Goal: Task Accomplishment & Management: Manage account settings

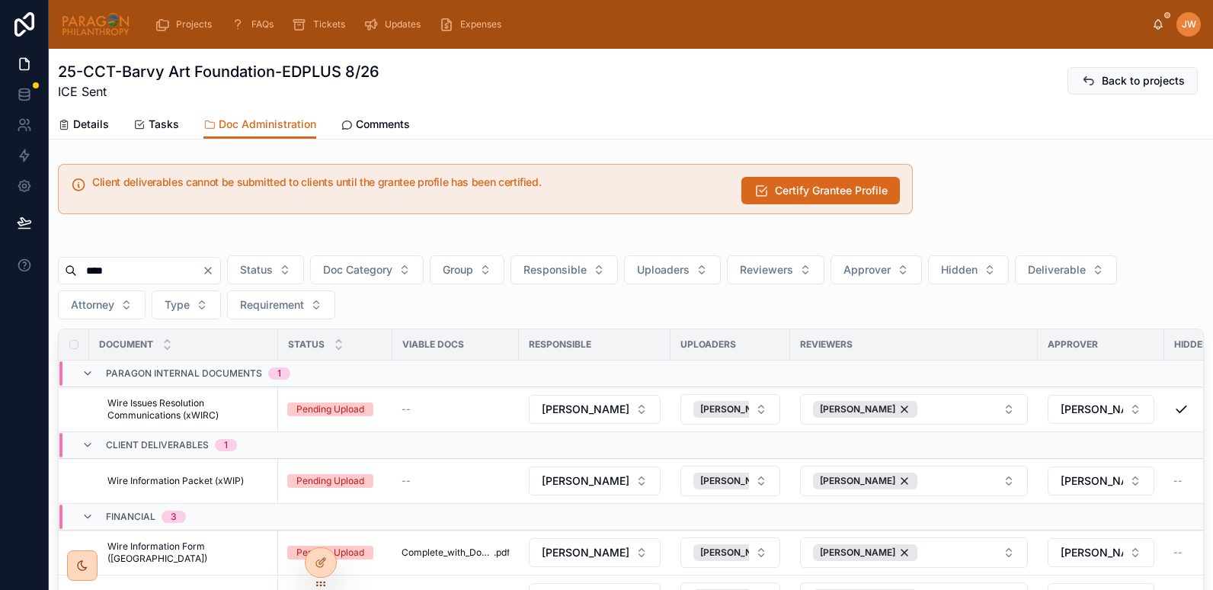
scroll to position [227, 0]
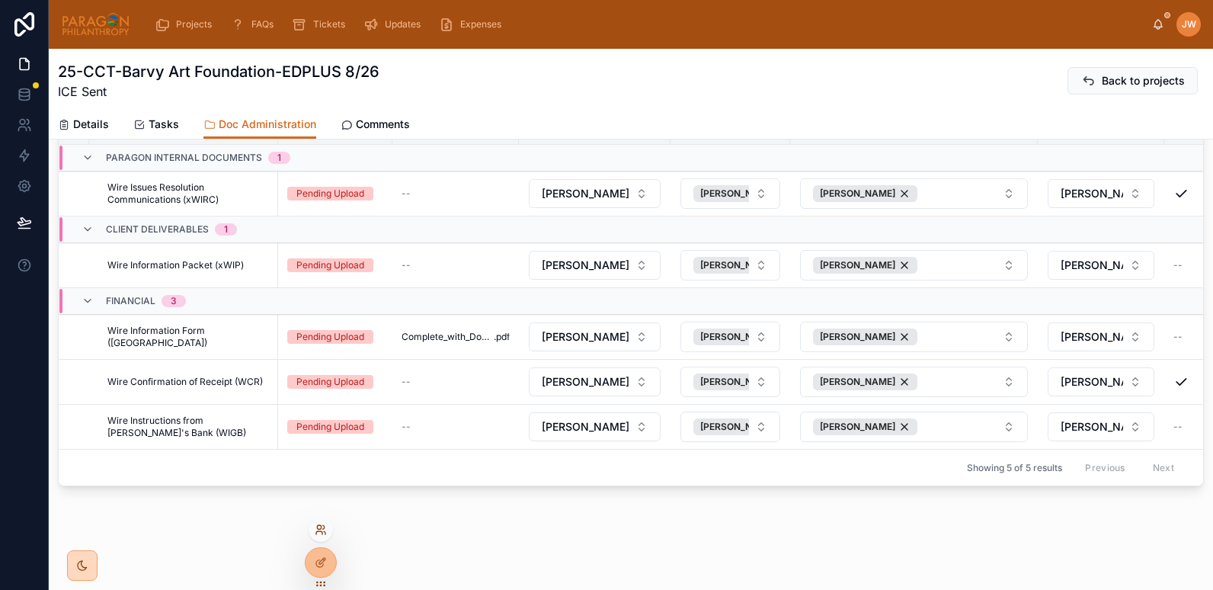
click at [316, 531] on icon at bounding box center [321, 530] width 12 height 12
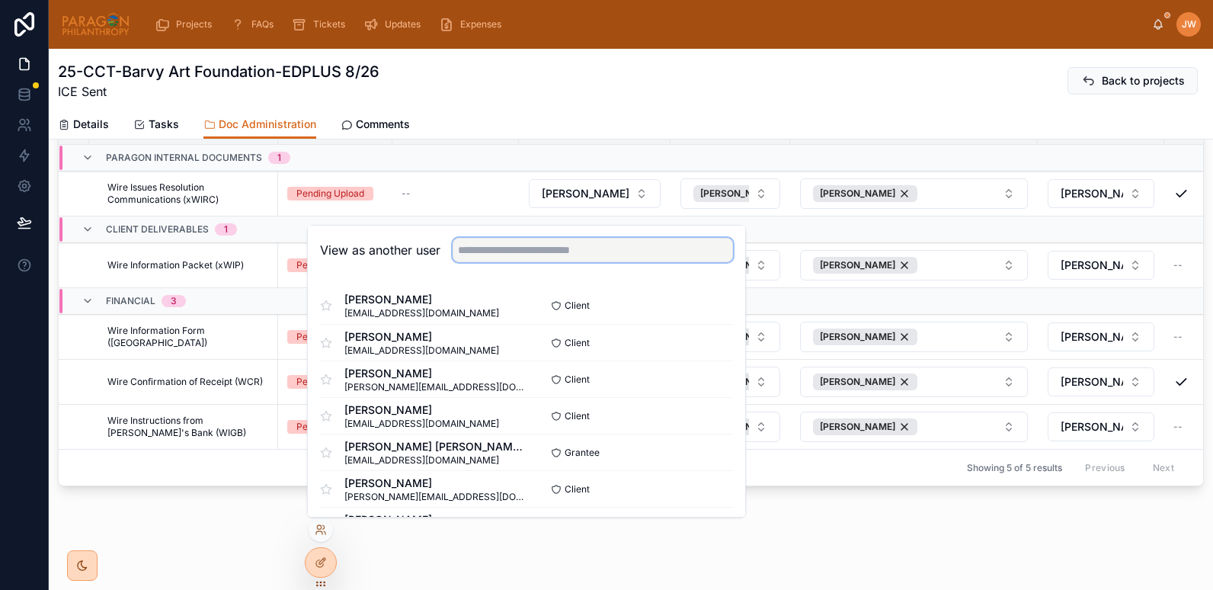
click at [517, 245] on input "text" at bounding box center [593, 250] width 280 height 24
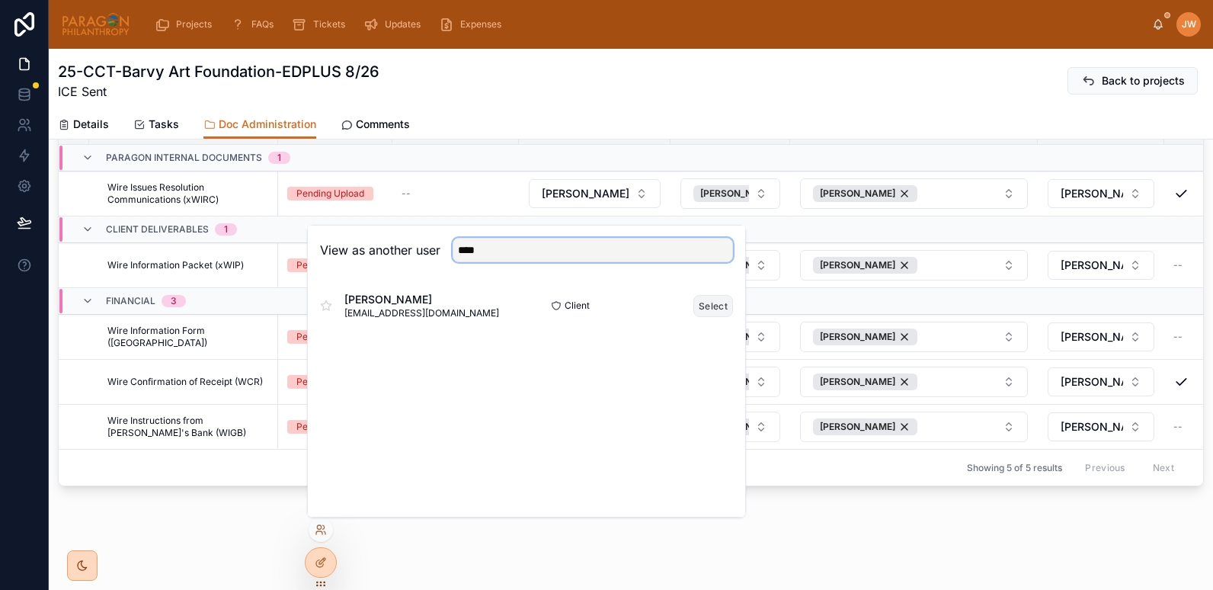
type input "****"
click at [725, 302] on button "Select" at bounding box center [714, 306] width 40 height 22
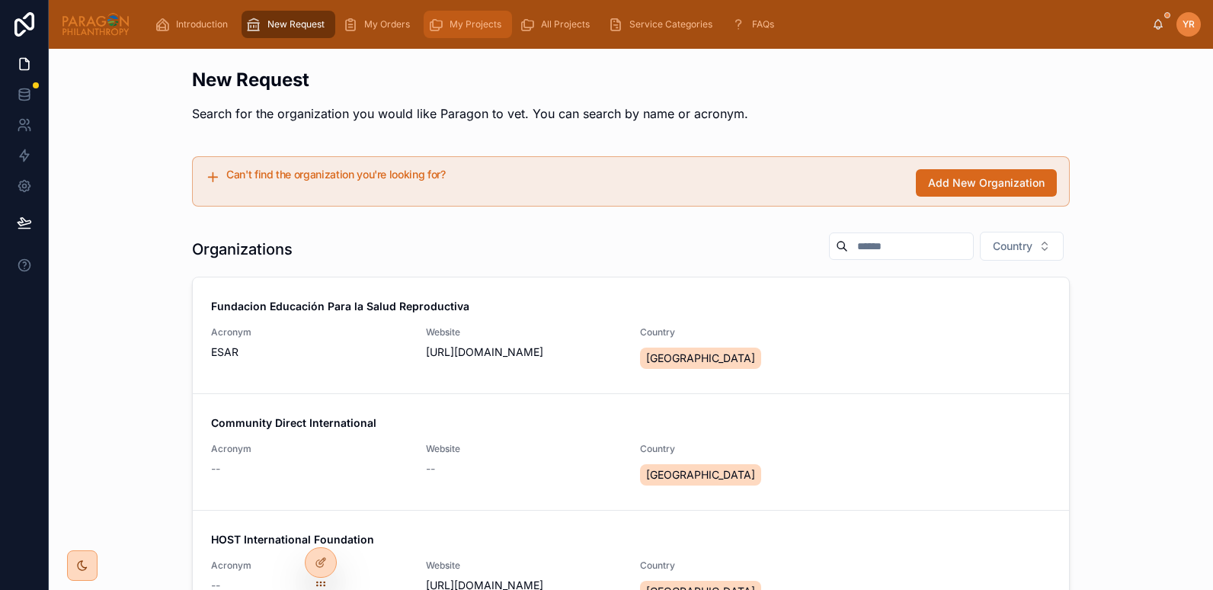
click at [442, 25] on icon "scrollable content" at bounding box center [435, 24] width 15 height 15
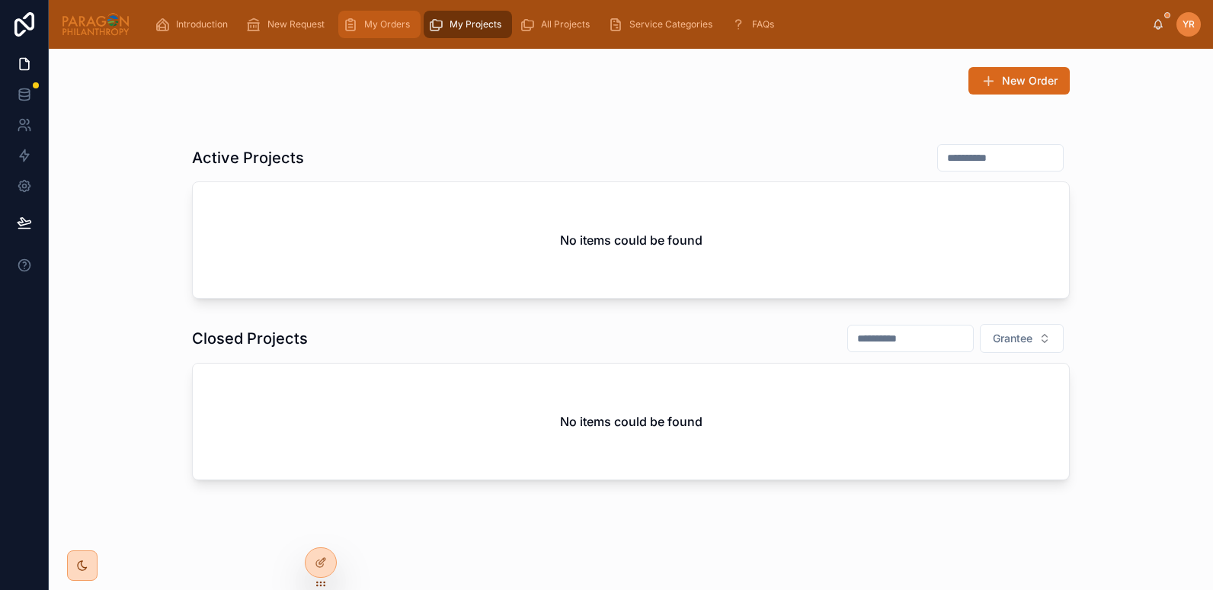
click at [385, 22] on span "My Orders" at bounding box center [387, 24] width 46 height 12
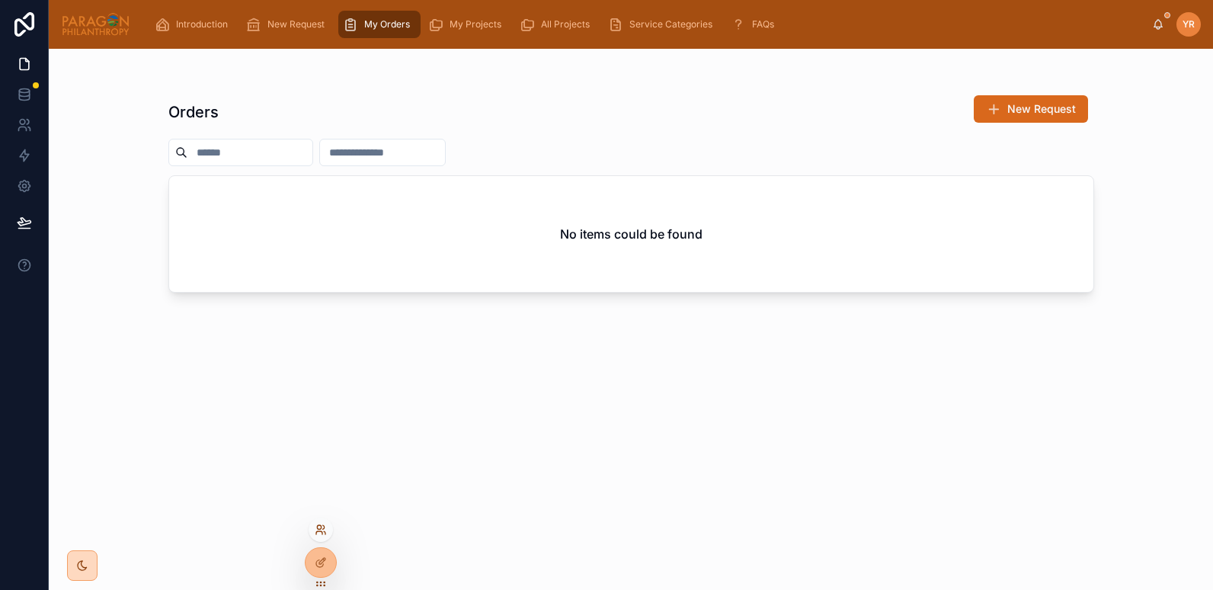
click at [322, 529] on icon at bounding box center [321, 530] width 12 height 12
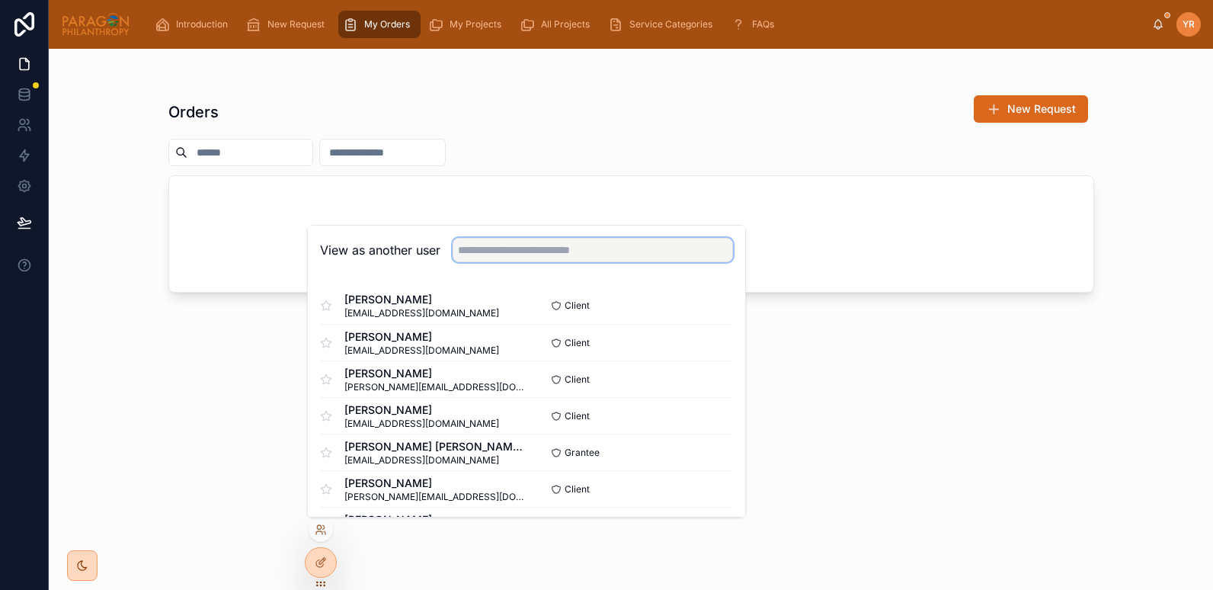
click at [496, 255] on input "text" at bounding box center [593, 250] width 280 height 24
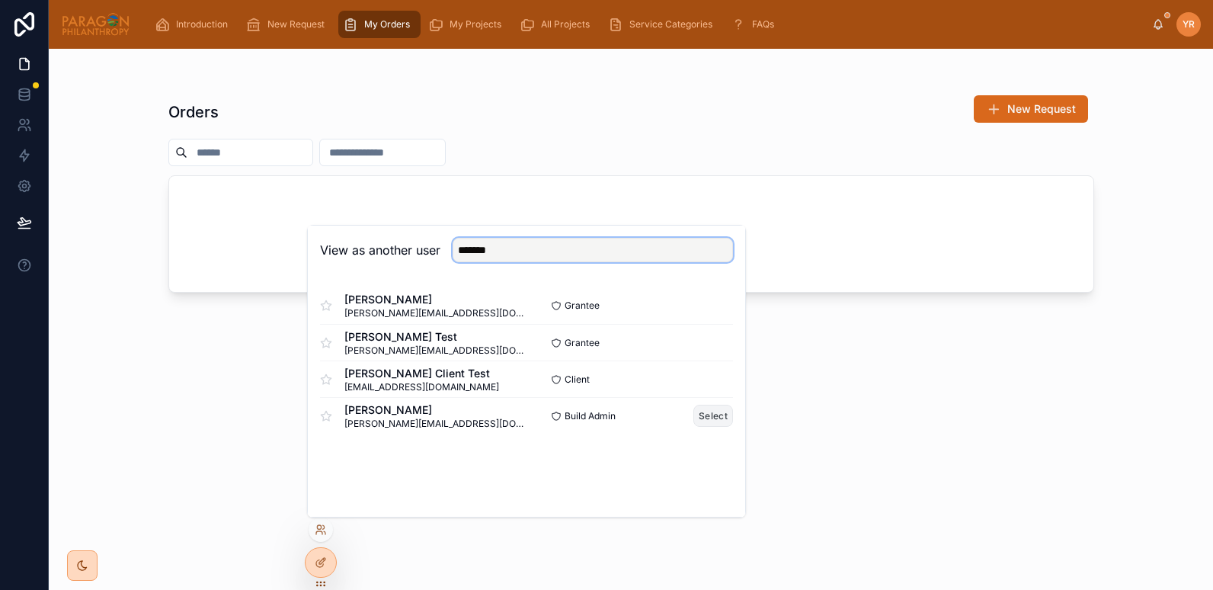
type input "*******"
click at [716, 411] on button "Select" at bounding box center [714, 416] width 40 height 22
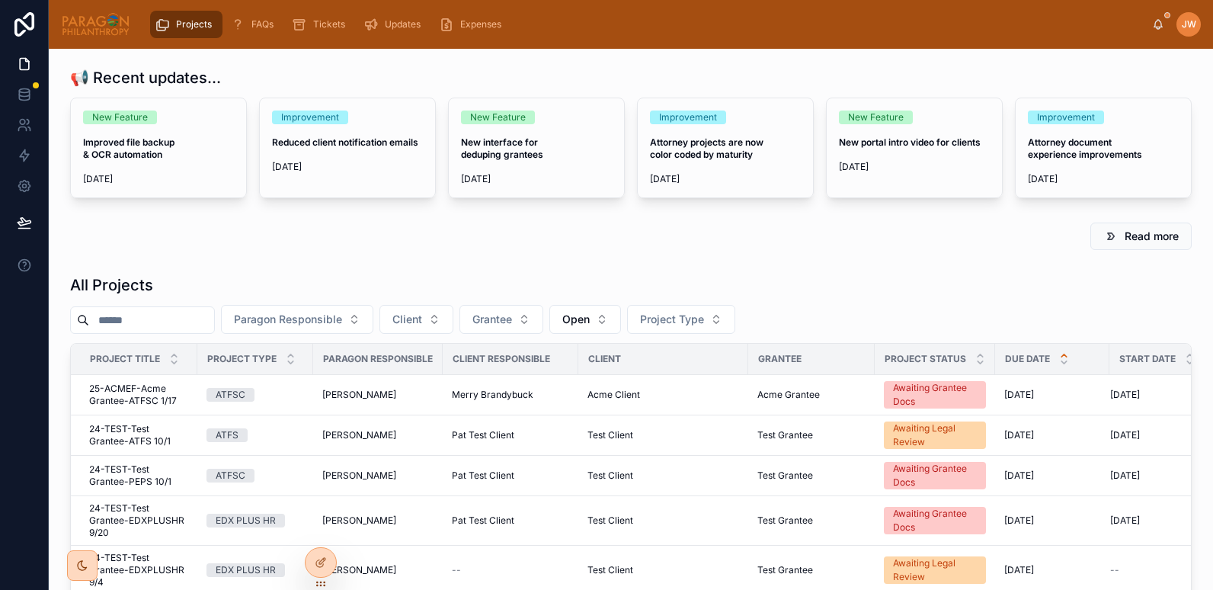
click at [171, 312] on input "text" at bounding box center [151, 319] width 125 height 21
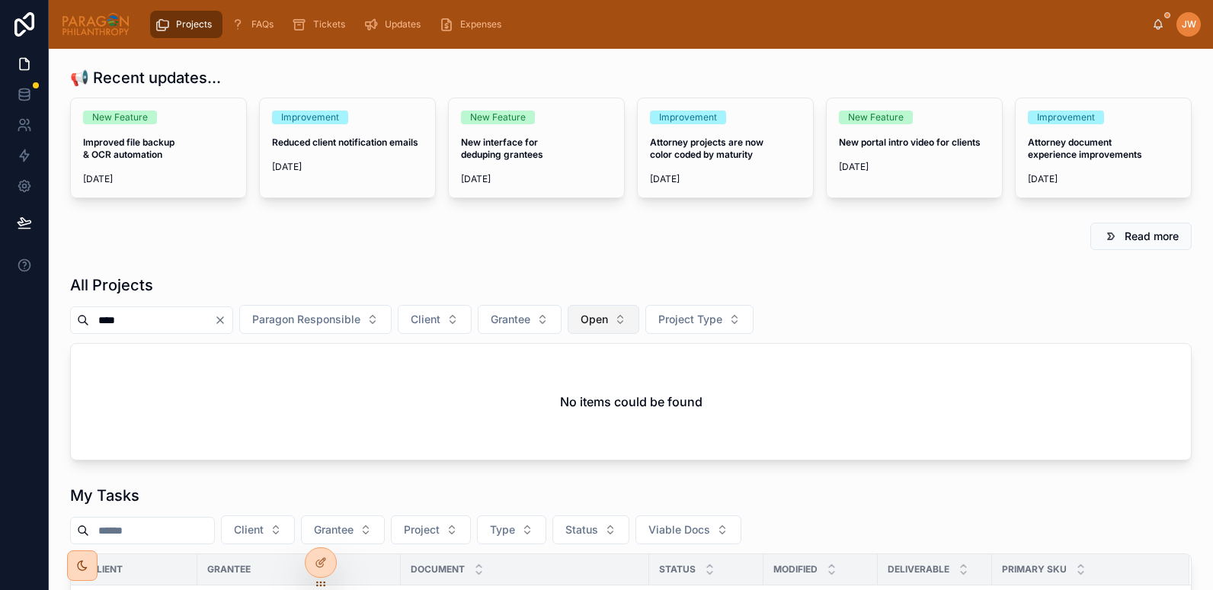
type input "****"
click at [608, 322] on span "Open" at bounding box center [594, 319] width 27 height 15
click at [588, 378] on div "None" at bounding box center [642, 381] width 183 height 24
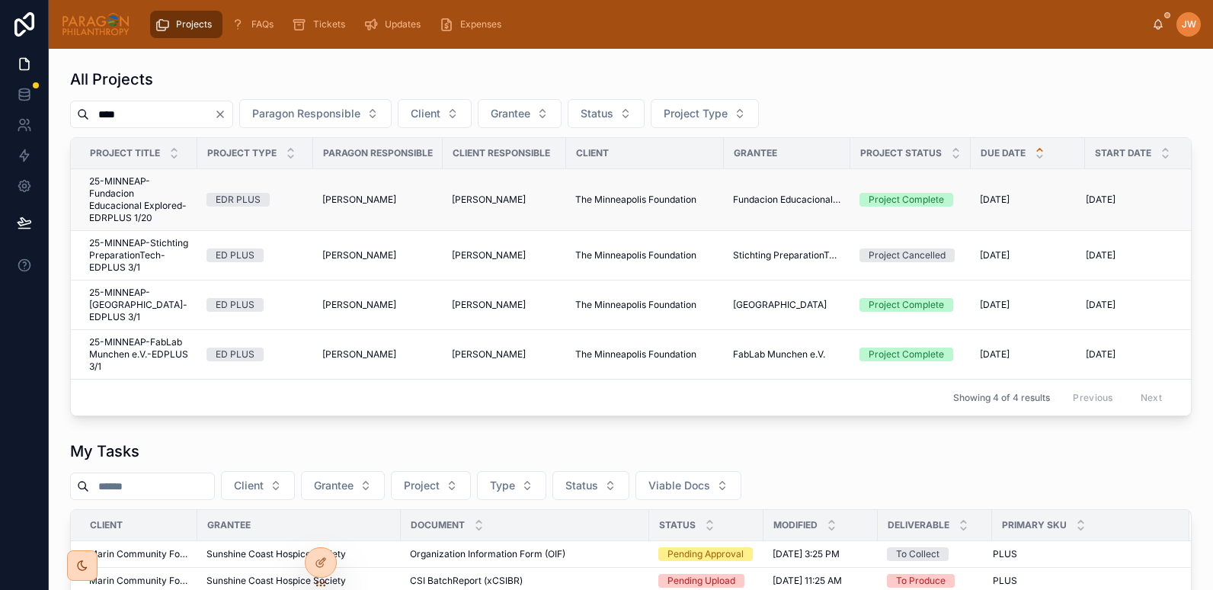
scroll to position [209, 0]
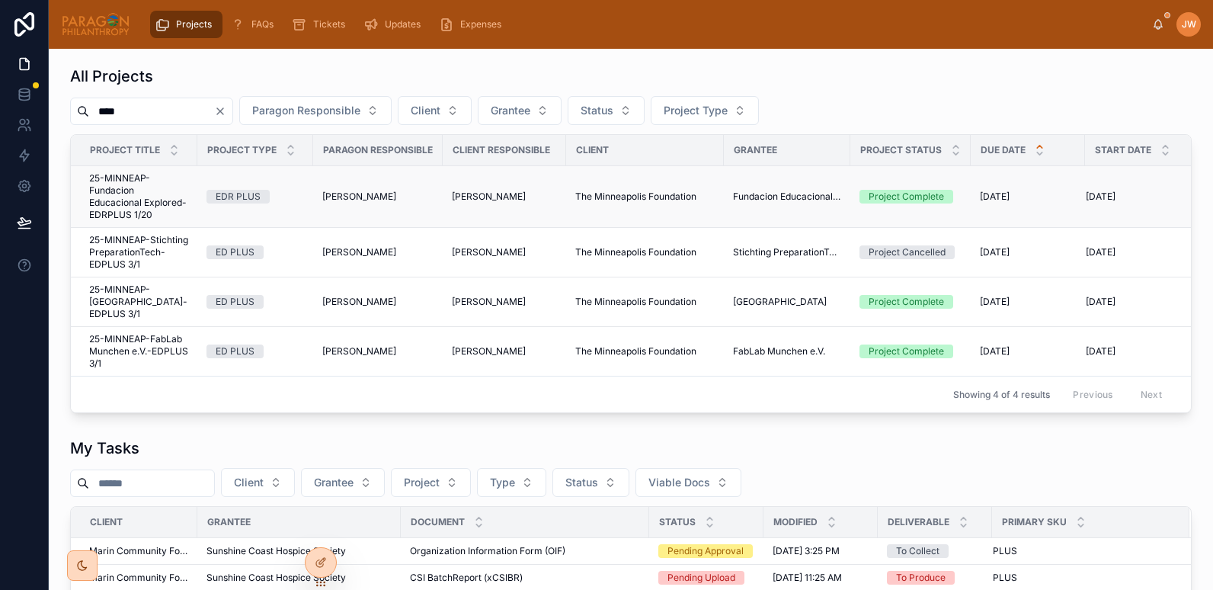
click at [115, 218] on span "25-MINNEAP-Fundacion Educacional Explored-EDRPLUS 1/20" at bounding box center [138, 196] width 99 height 49
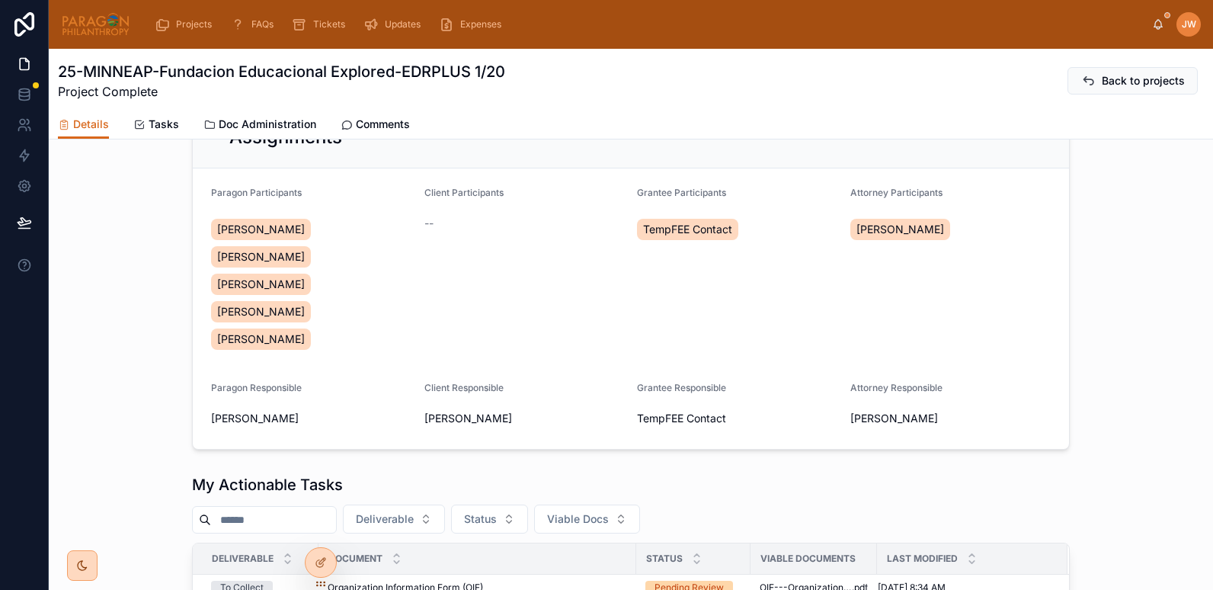
scroll to position [270, 0]
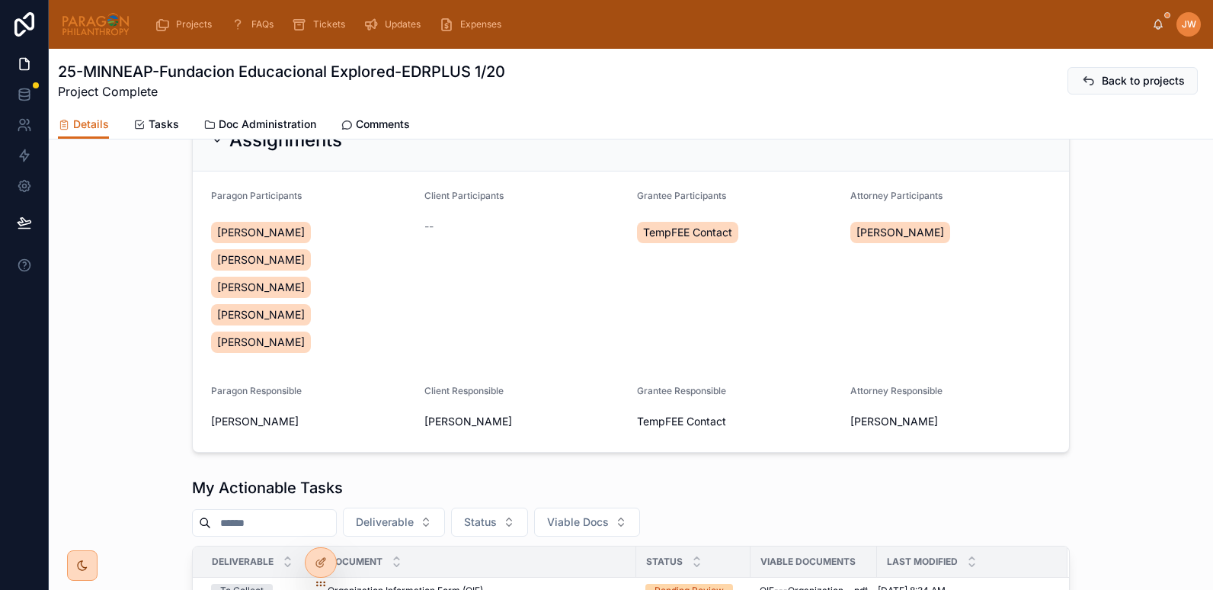
click at [438, 226] on div "--" at bounding box center [524, 226] width 201 height 15
click at [549, 228] on div "--" at bounding box center [524, 226] width 201 height 15
click at [466, 210] on div "Client Participants --" at bounding box center [524, 275] width 201 height 171
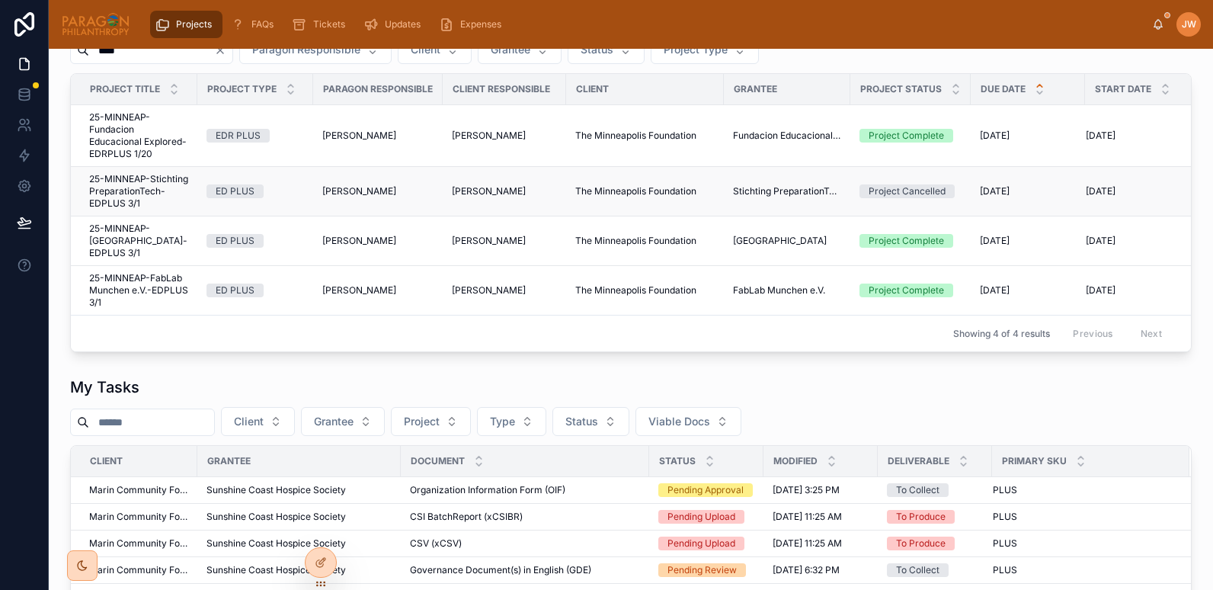
click at [124, 194] on span "25-MINNEAP-Stichting PreparationTech-EDPLUS 3/1" at bounding box center [138, 191] width 99 height 37
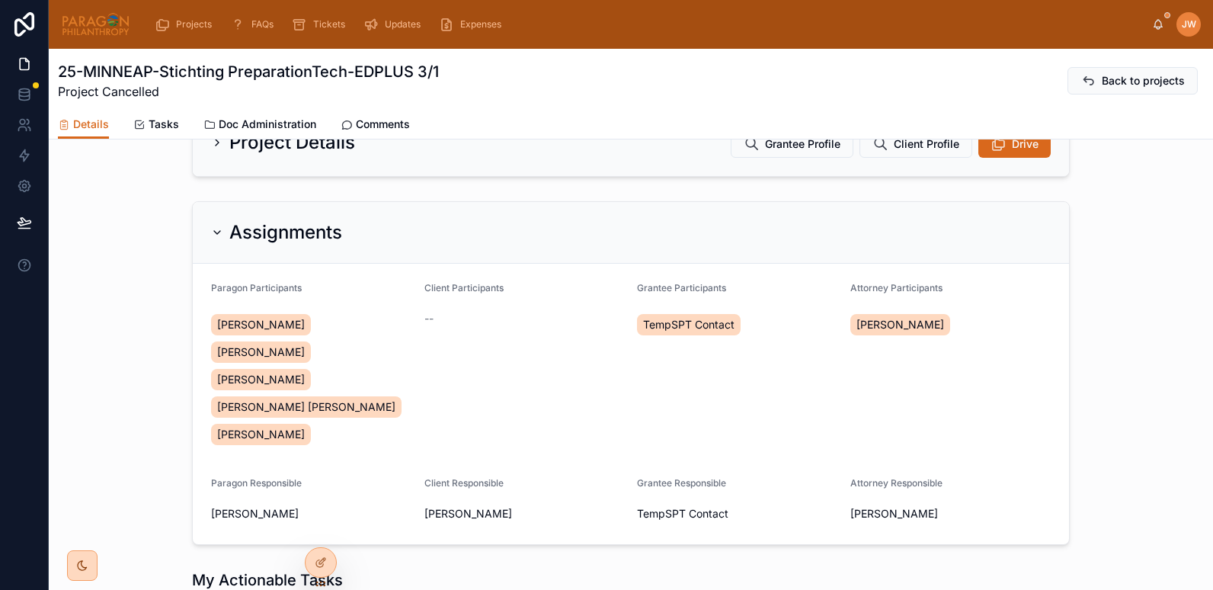
scroll to position [188, 0]
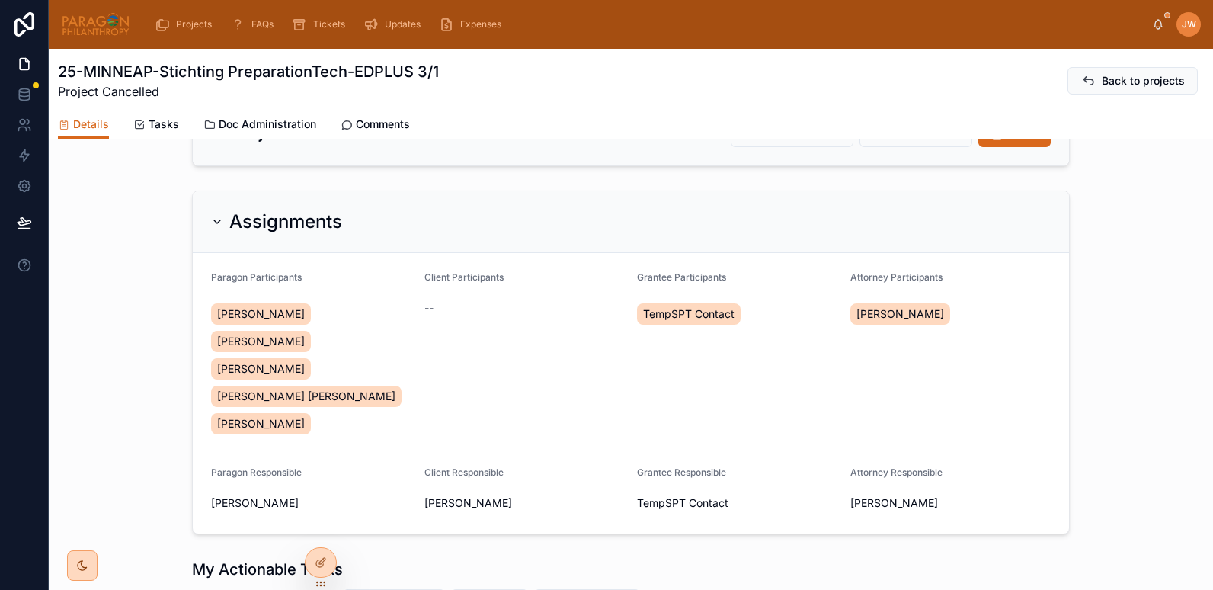
click at [424, 307] on span "--" at bounding box center [428, 307] width 9 height 15
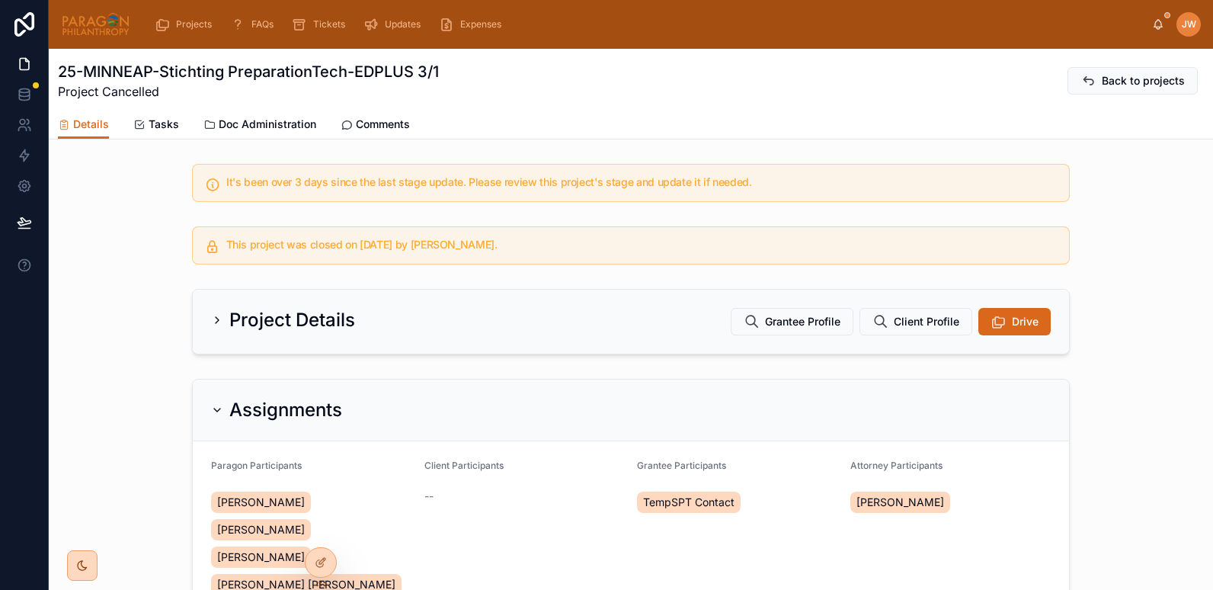
click at [216, 326] on div "Project Details" at bounding box center [283, 320] width 144 height 24
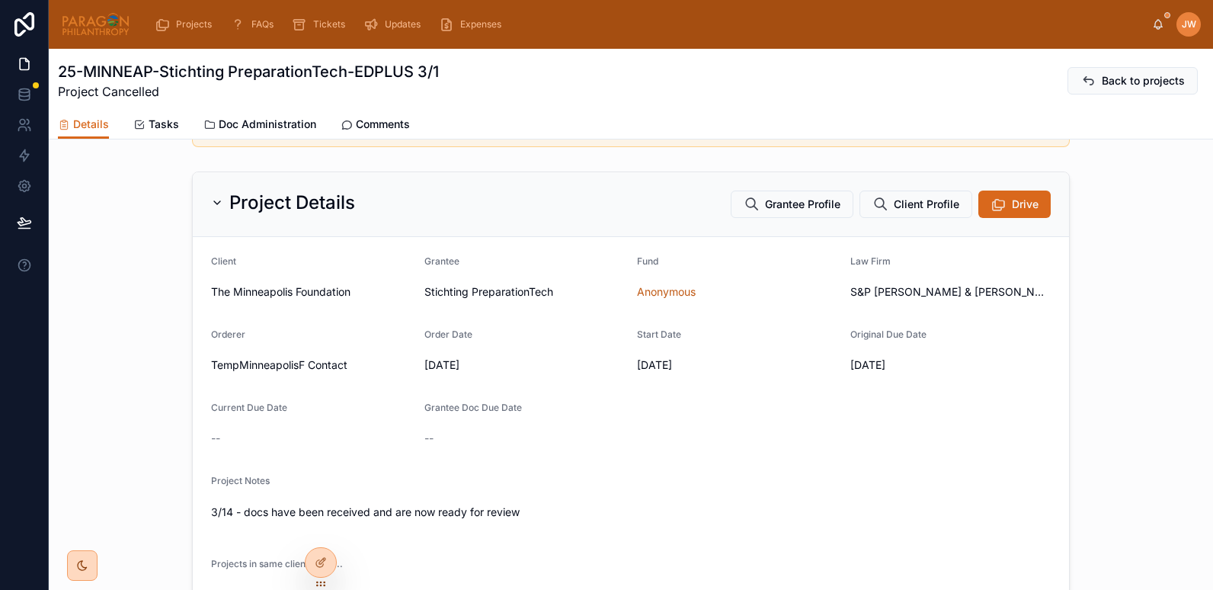
scroll to position [117, 0]
click at [219, 200] on div "Project Details" at bounding box center [283, 203] width 144 height 24
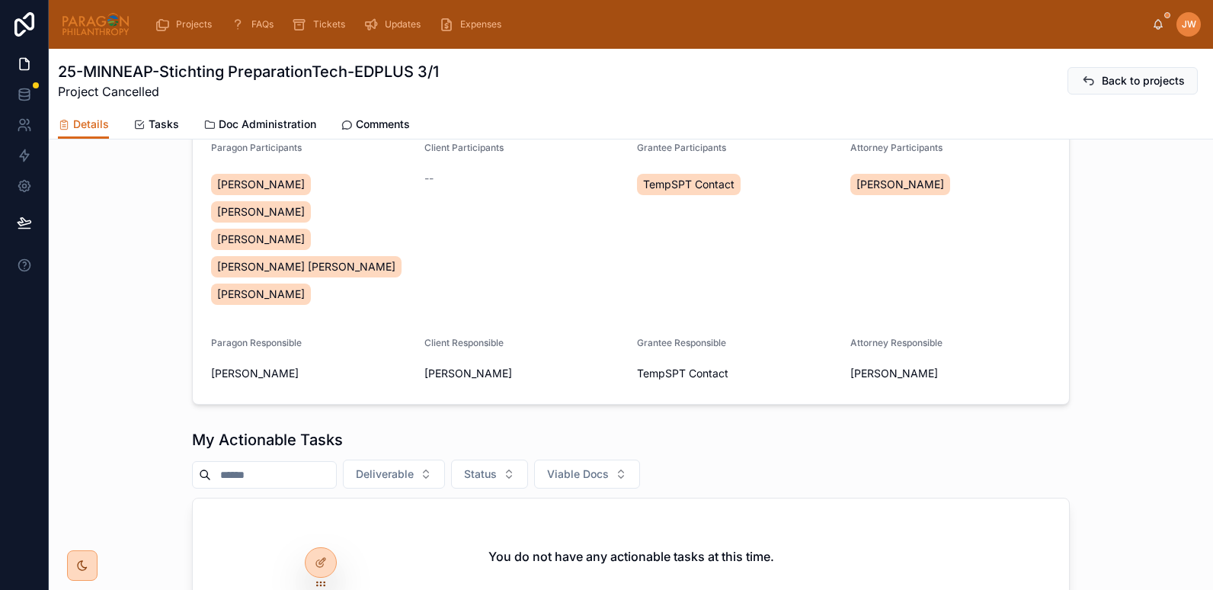
scroll to position [317, 0]
click at [425, 178] on span "--" at bounding box center [428, 178] width 9 height 15
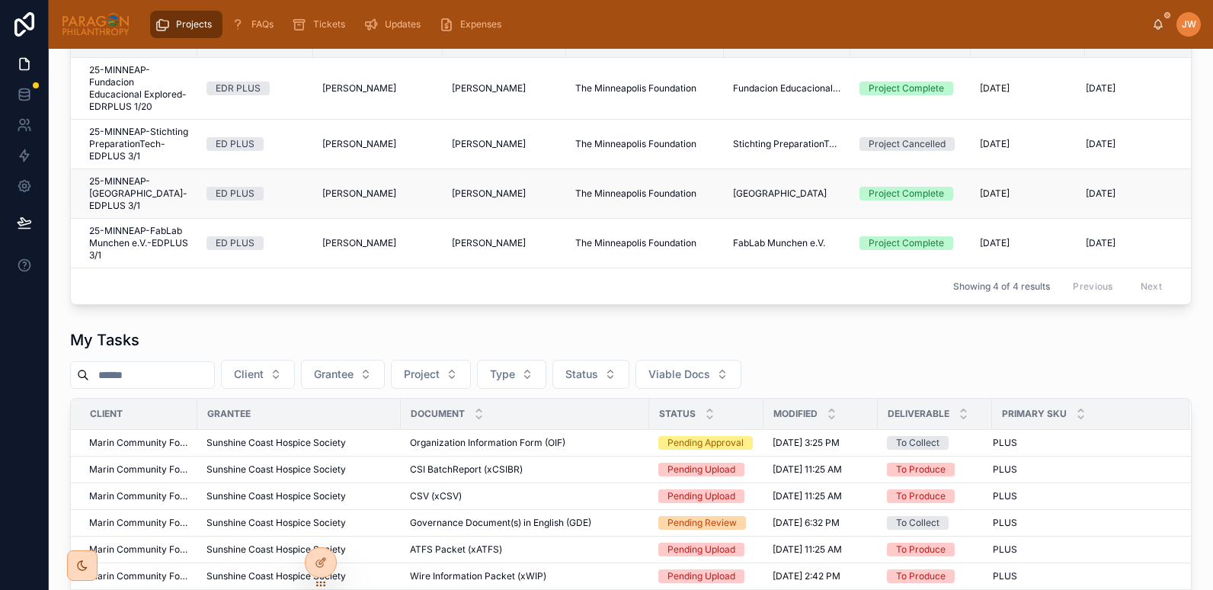
click at [123, 200] on span "25-MINNEAP-Lilleshall Primary School-EDPLUS 3/1" at bounding box center [138, 193] width 99 height 37
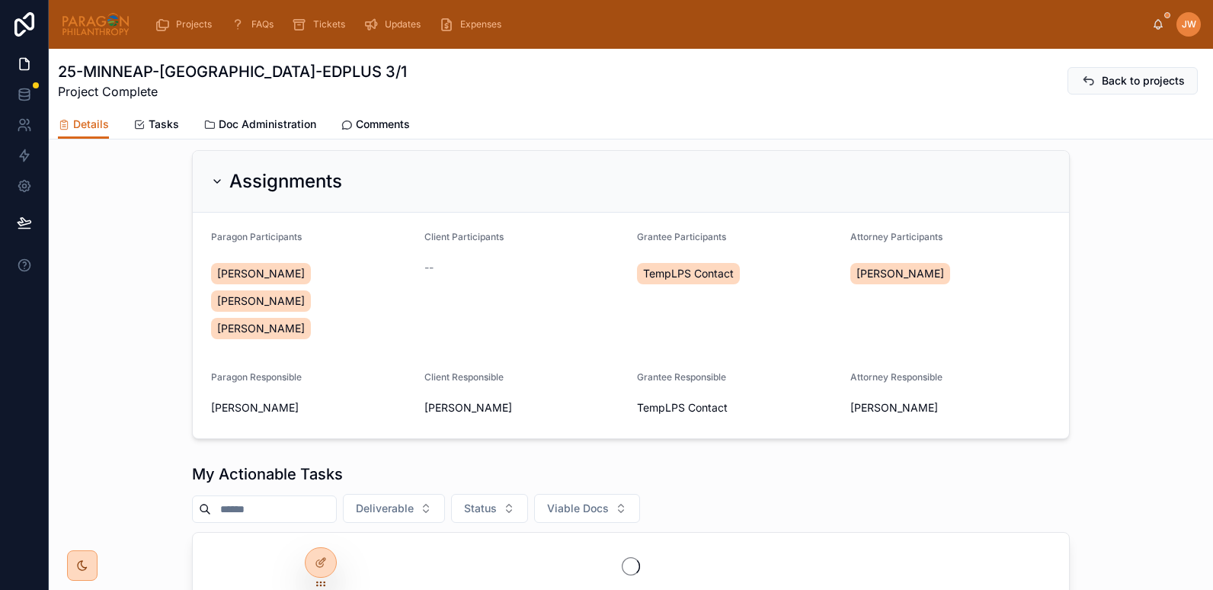
scroll to position [290, 0]
click at [414, 271] on form "Paragon Participants Ash Froelich-MacMillan Daria Kolomiiets Jessica Watkins Cl…" at bounding box center [631, 325] width 876 height 226
click at [431, 267] on div "--" at bounding box center [524, 266] width 201 height 15
click at [93, 31] on img at bounding box center [95, 24] width 69 height 24
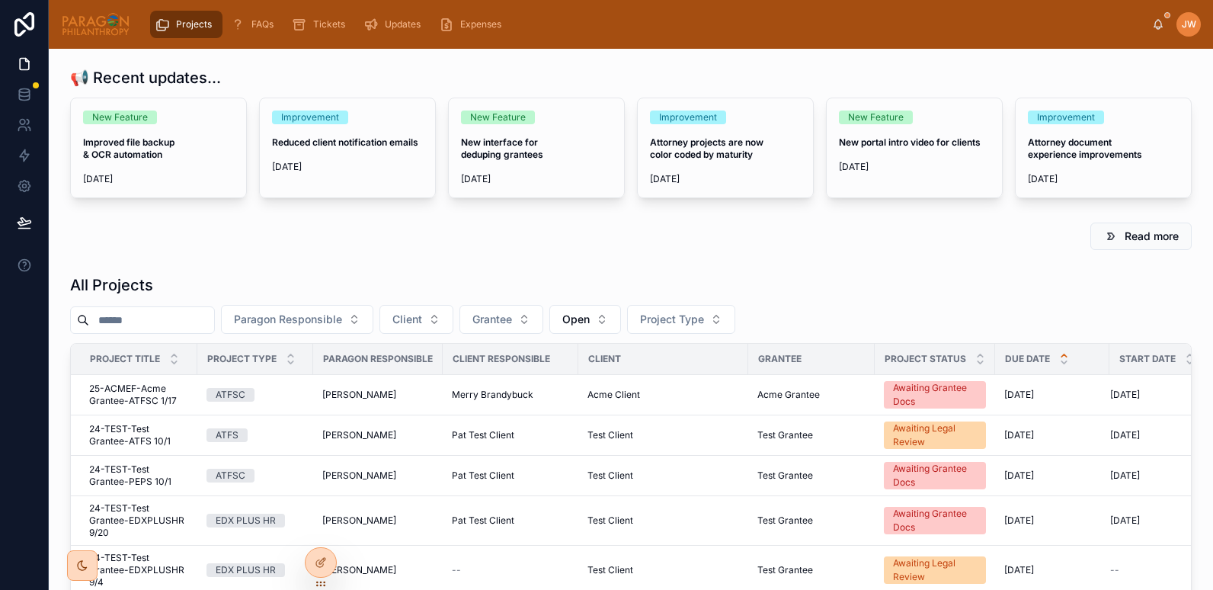
click at [171, 316] on input "text" at bounding box center [151, 319] width 125 height 21
click at [320, 531] on icon at bounding box center [319, 532] width 6 height 3
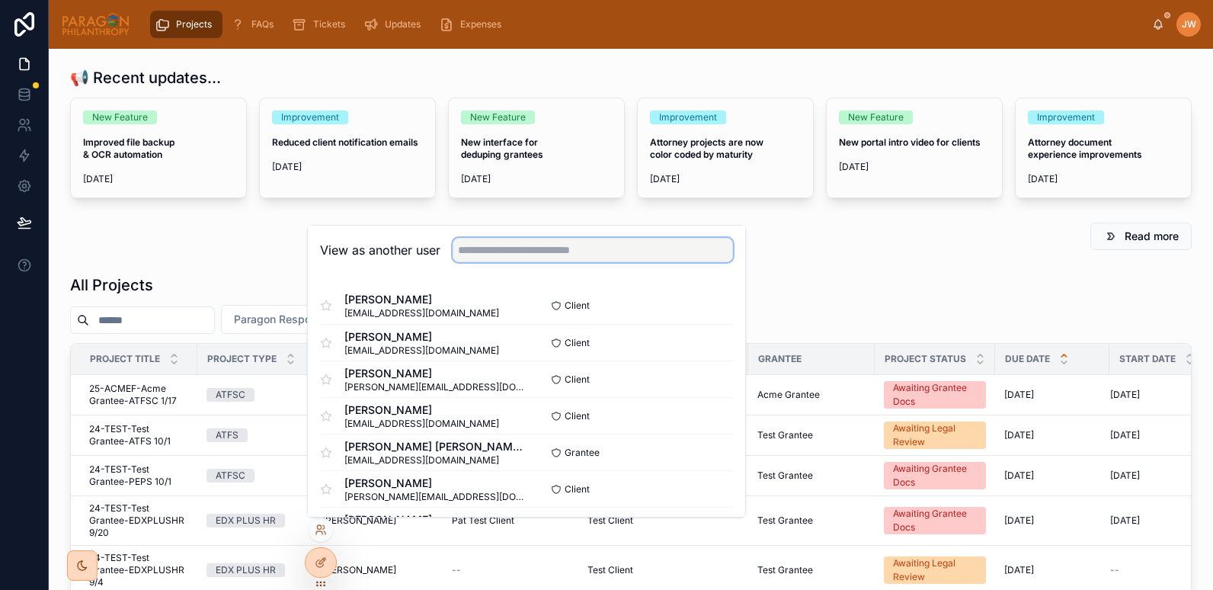
click at [472, 251] on input "text" at bounding box center [593, 250] width 280 height 24
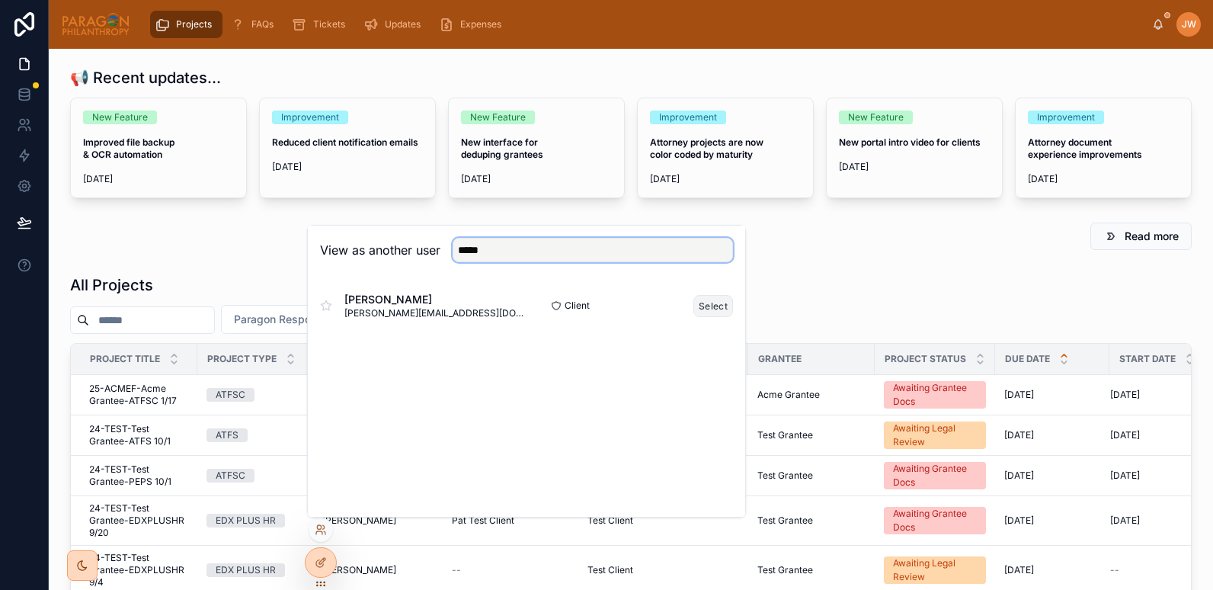
type input "*****"
click at [706, 309] on button "Select" at bounding box center [714, 306] width 40 height 22
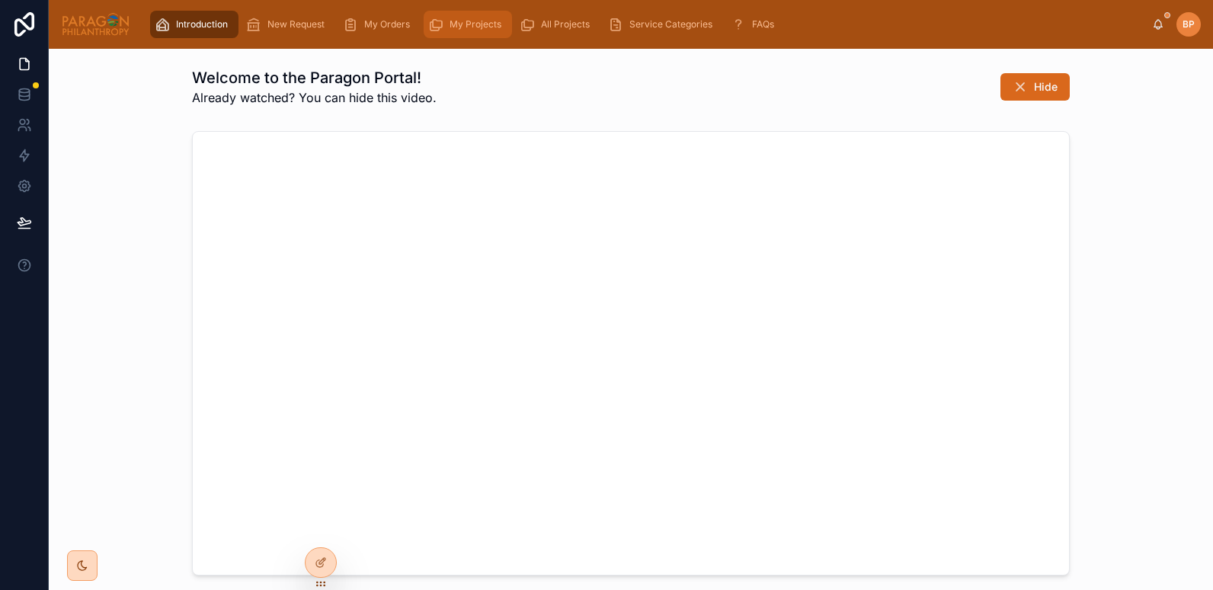
click at [460, 21] on span "My Projects" at bounding box center [476, 24] width 52 height 12
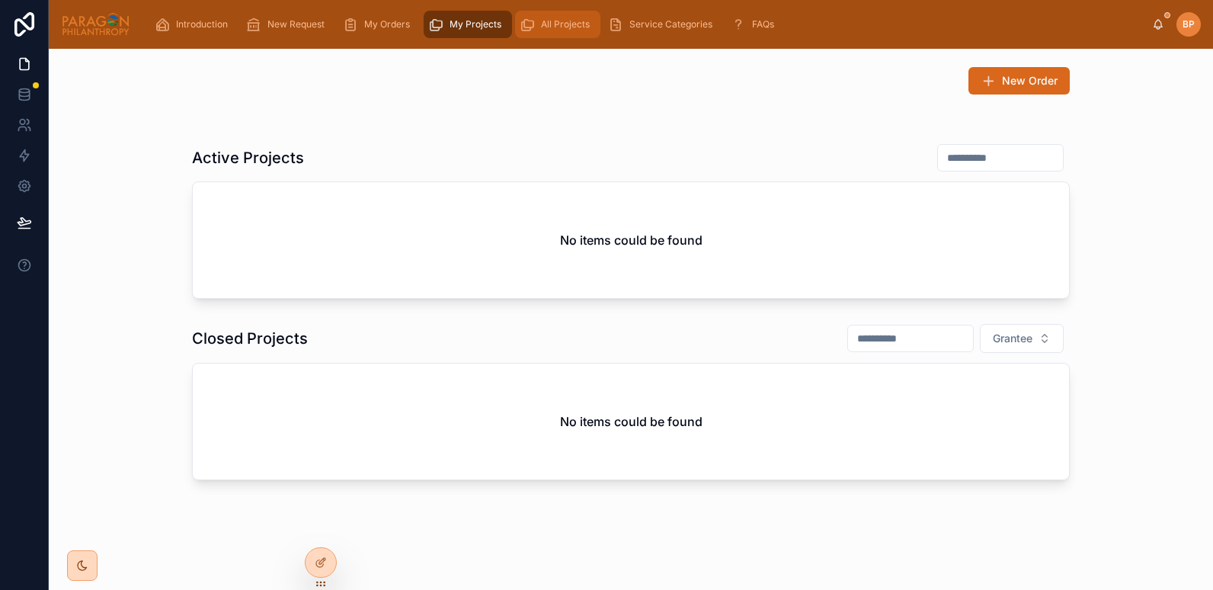
click at [542, 30] on div "All Projects" at bounding box center [558, 24] width 76 height 24
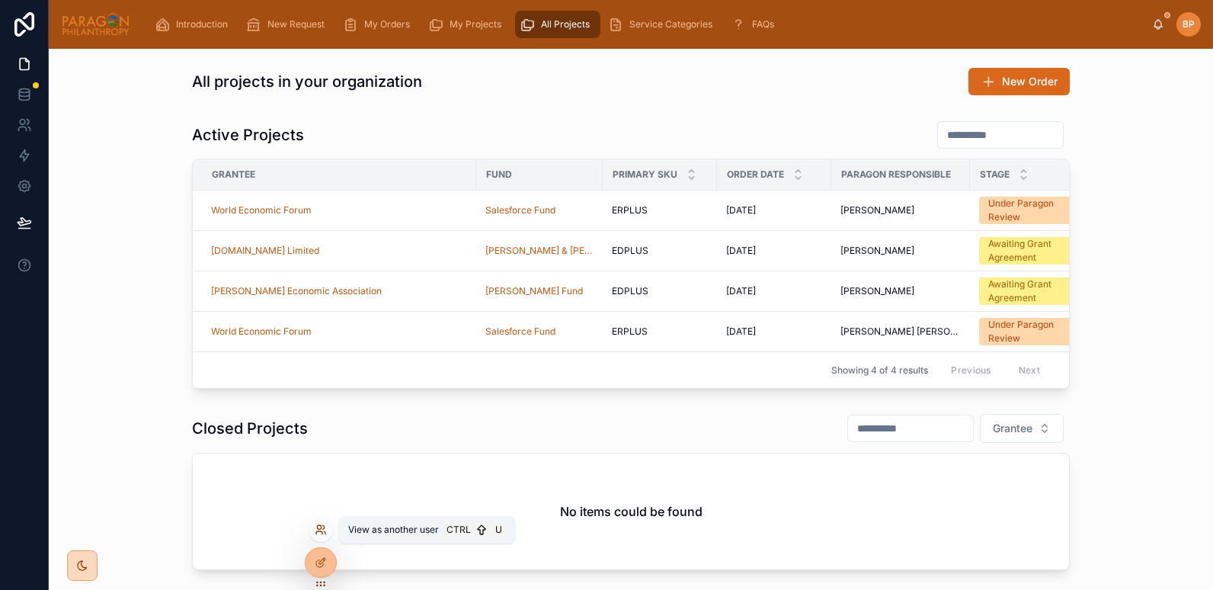
click at [319, 527] on icon at bounding box center [321, 530] width 12 height 12
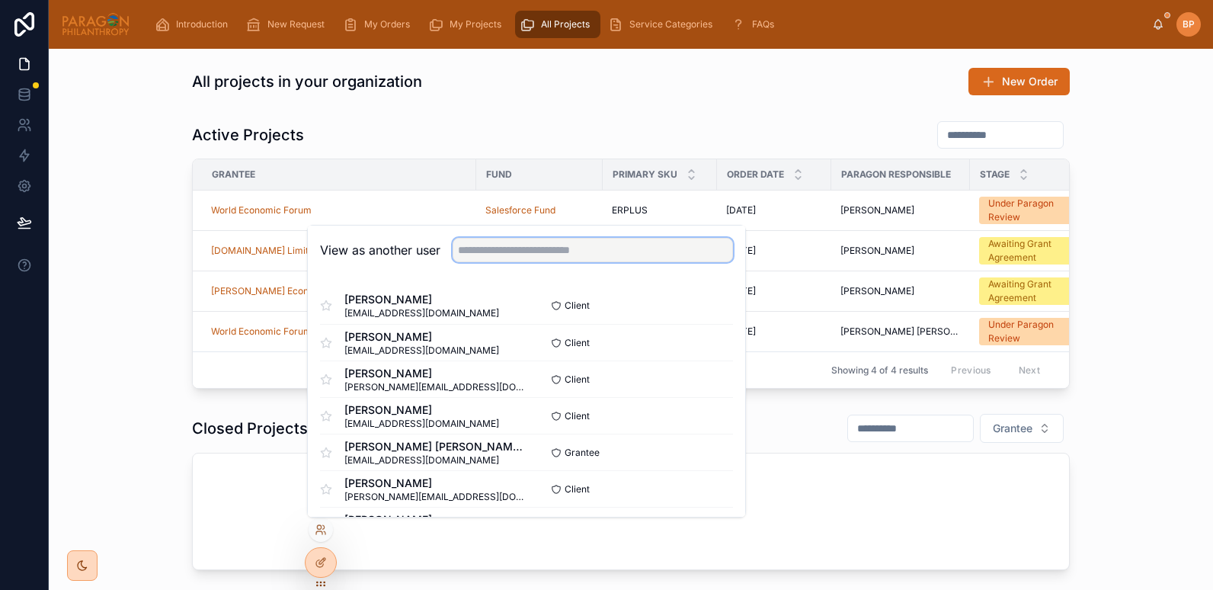
click at [488, 245] on input "text" at bounding box center [593, 250] width 280 height 24
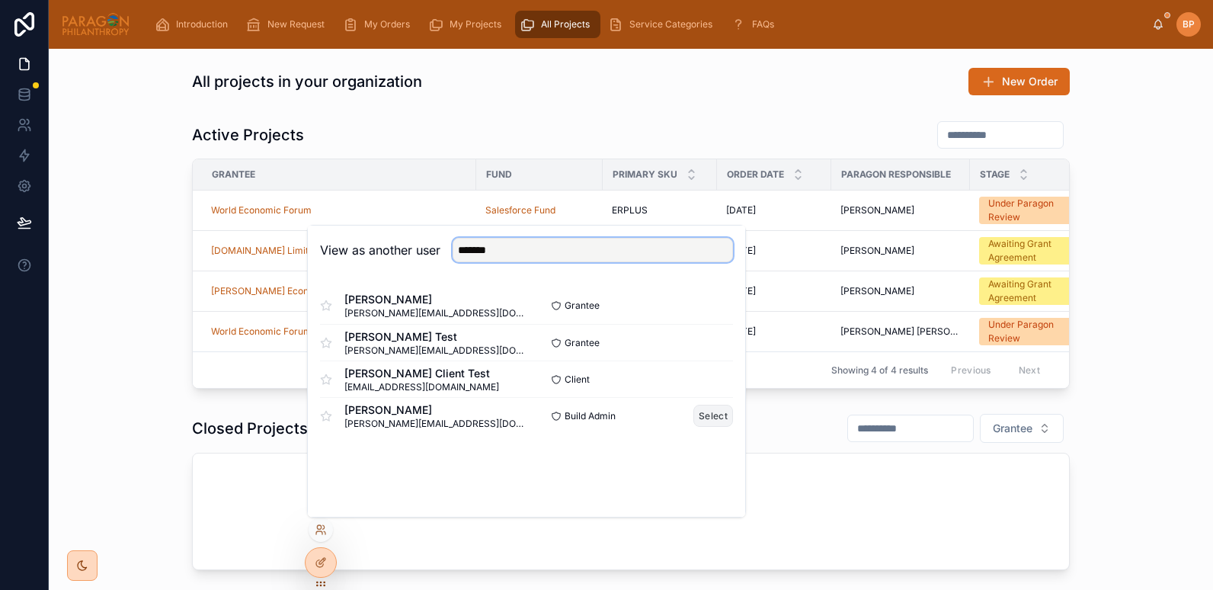
type input "*******"
click at [703, 412] on button "Select" at bounding box center [714, 416] width 40 height 22
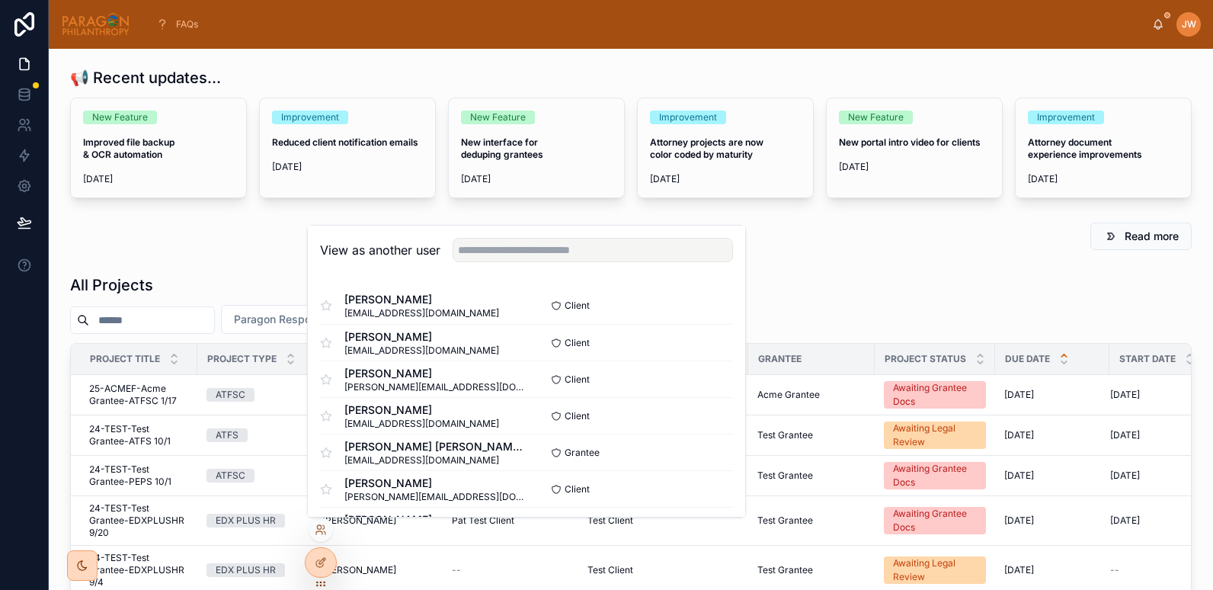
click at [118, 316] on input "text" at bounding box center [151, 319] width 125 height 21
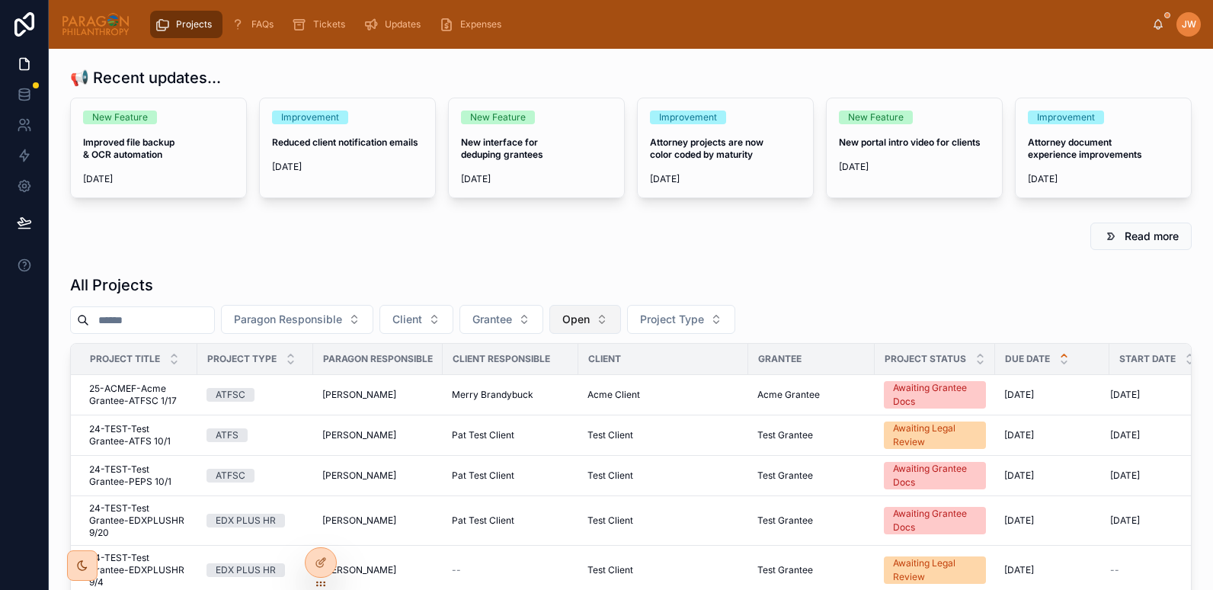
click at [589, 322] on button "Open" at bounding box center [585, 319] width 72 height 29
click at [553, 384] on div "None" at bounding box center [624, 381] width 183 height 24
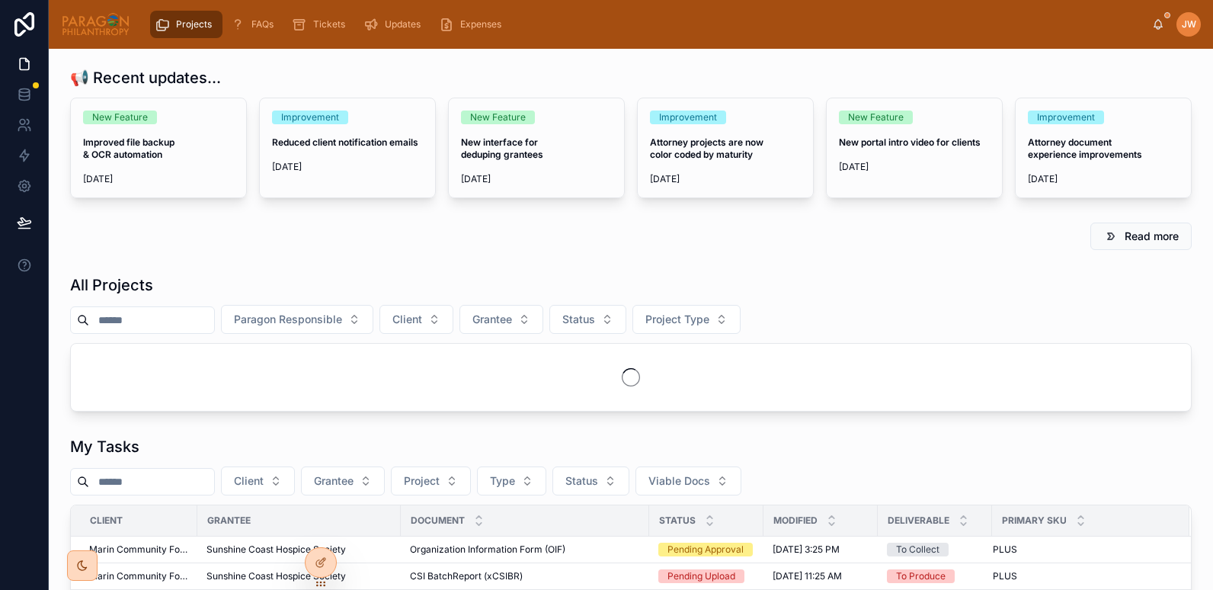
click at [159, 315] on input "text" at bounding box center [151, 319] width 125 height 21
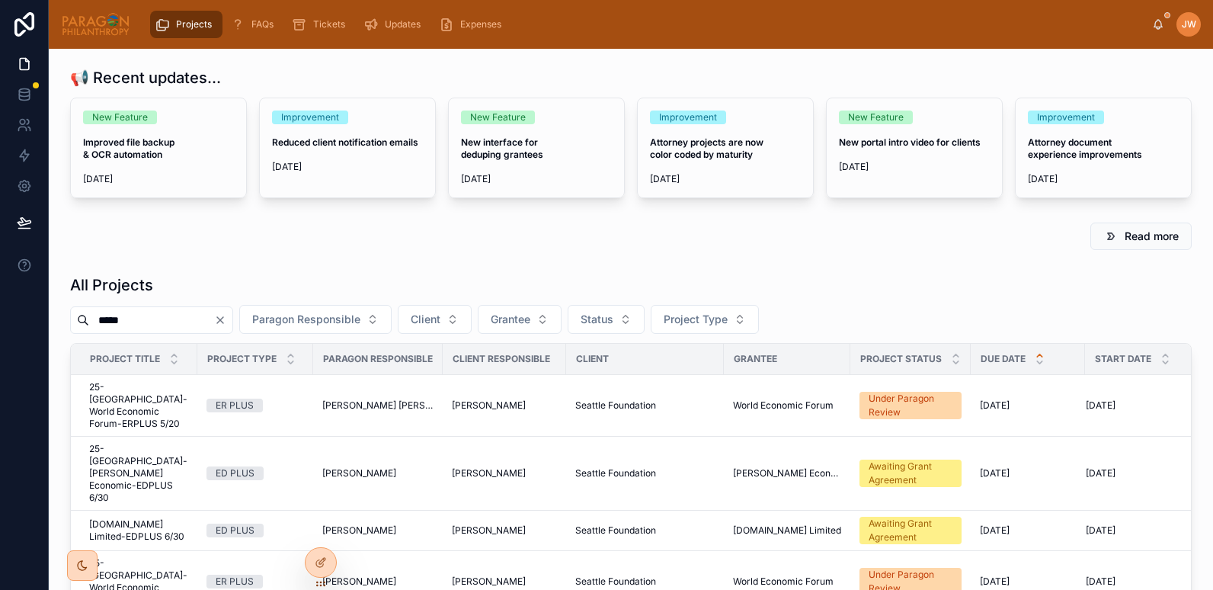
scroll to position [136, 0]
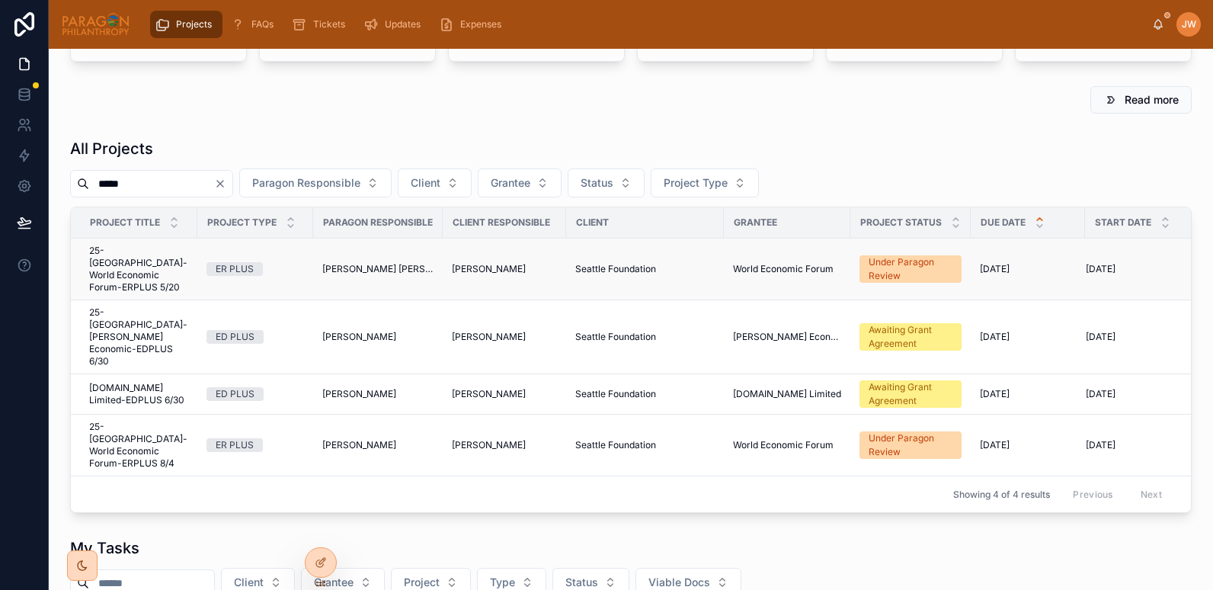
type input "*****"
click at [145, 264] on span "25-SEATTLE-World Economic Forum-ERPLUS 5/20" at bounding box center [138, 269] width 99 height 49
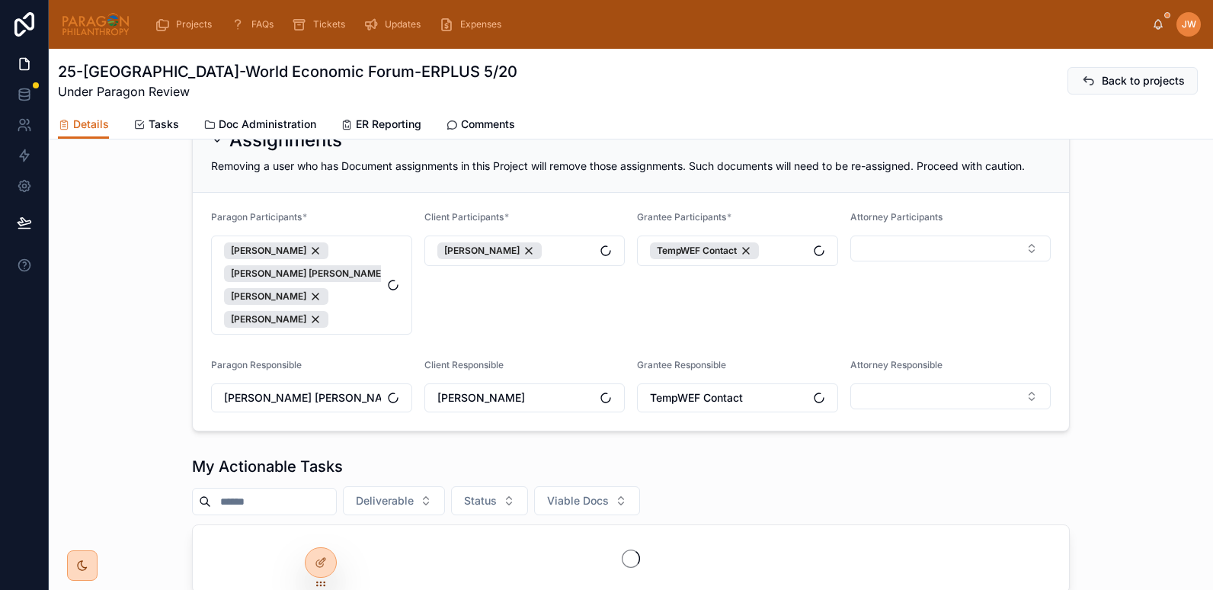
scroll to position [349, 0]
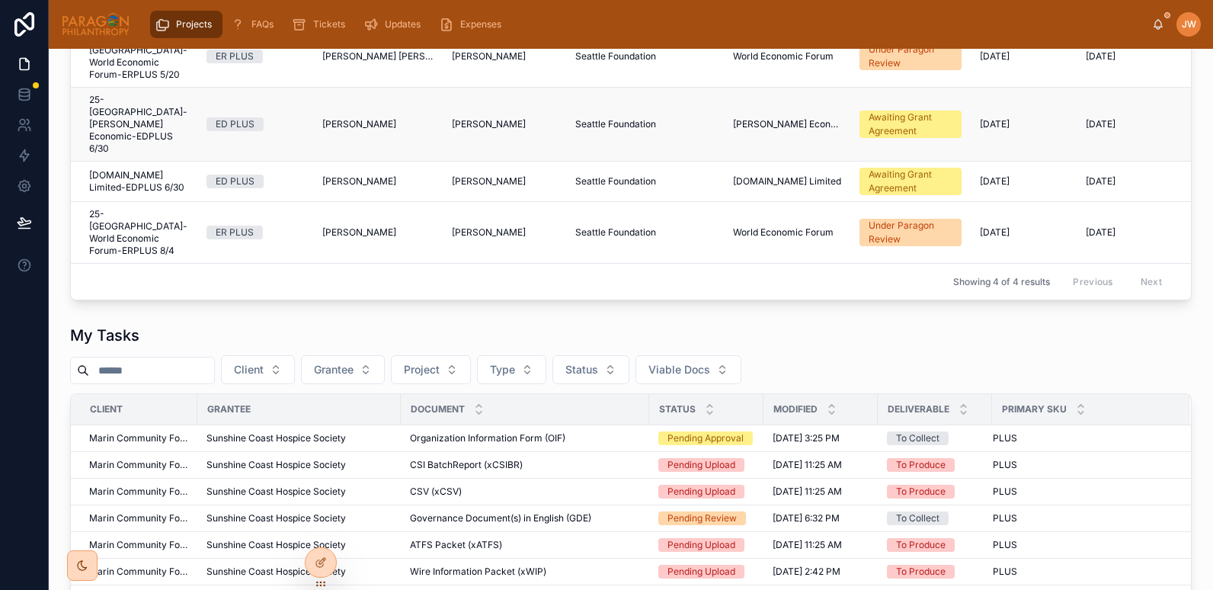
click at [127, 100] on span "25-SEATTLE-Yalla Rinkeby Economic-EDPLUS 6/30" at bounding box center [138, 124] width 99 height 61
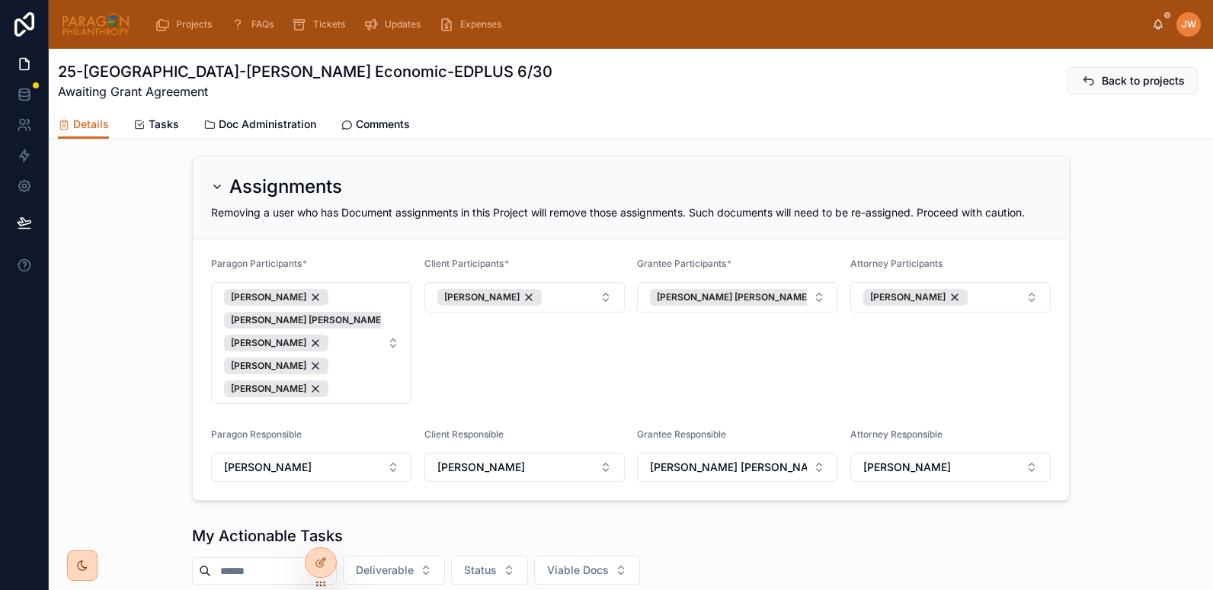
scroll to position [293, 0]
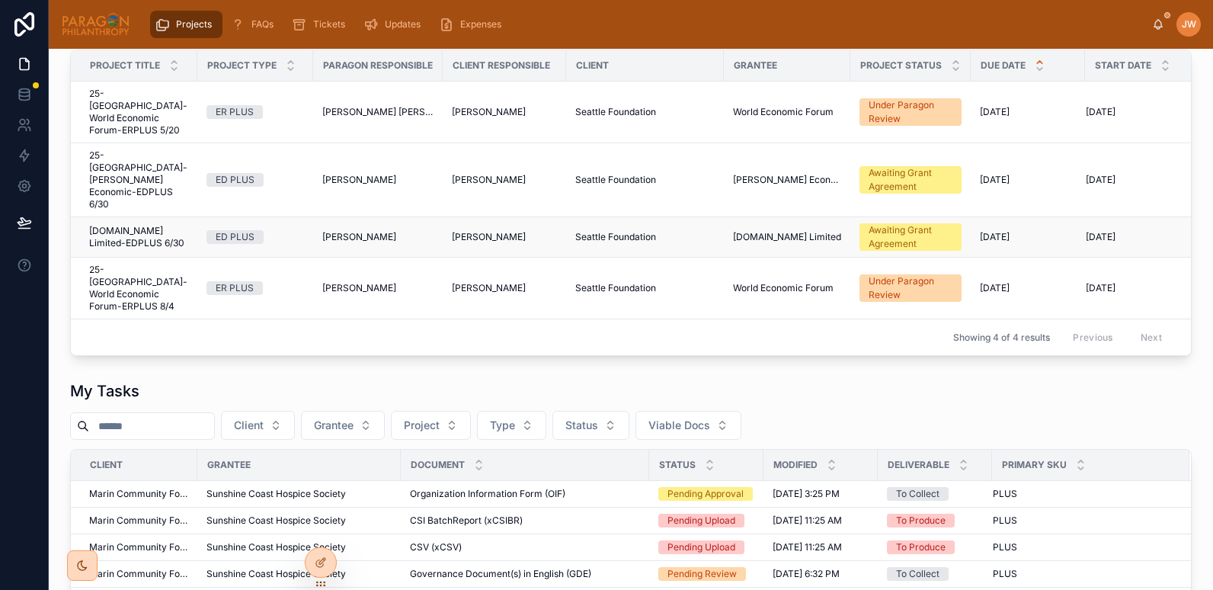
click at [123, 225] on span "25-SEATTLE-SpecialEffect.org.uk Limited-EDPLUS 6/30" at bounding box center [138, 237] width 99 height 24
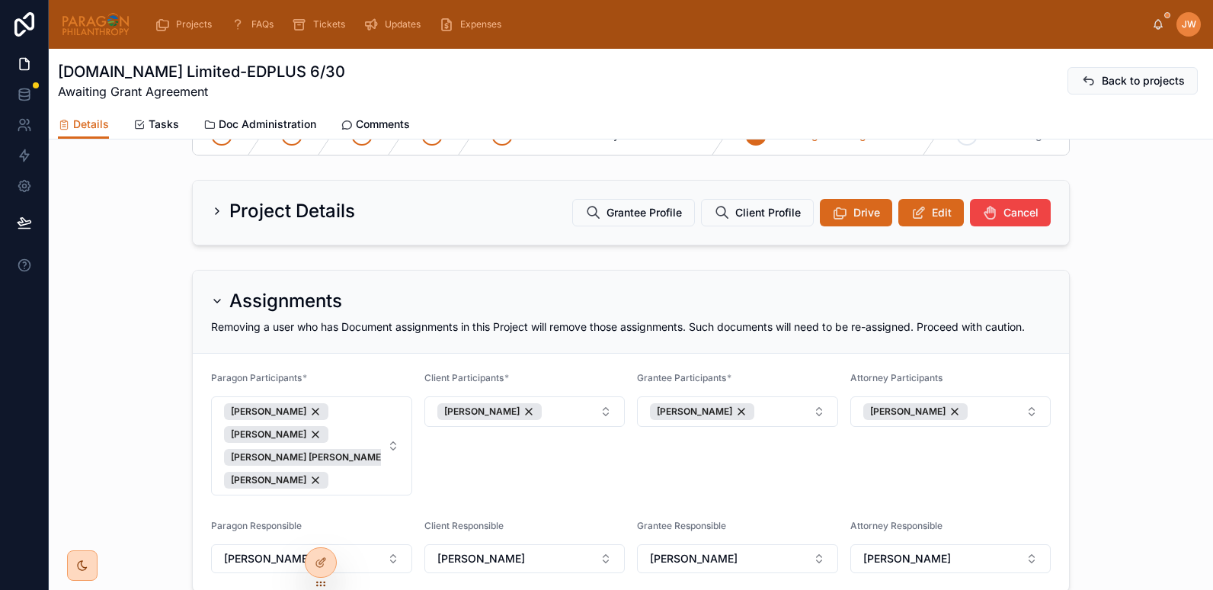
scroll to position [451, 0]
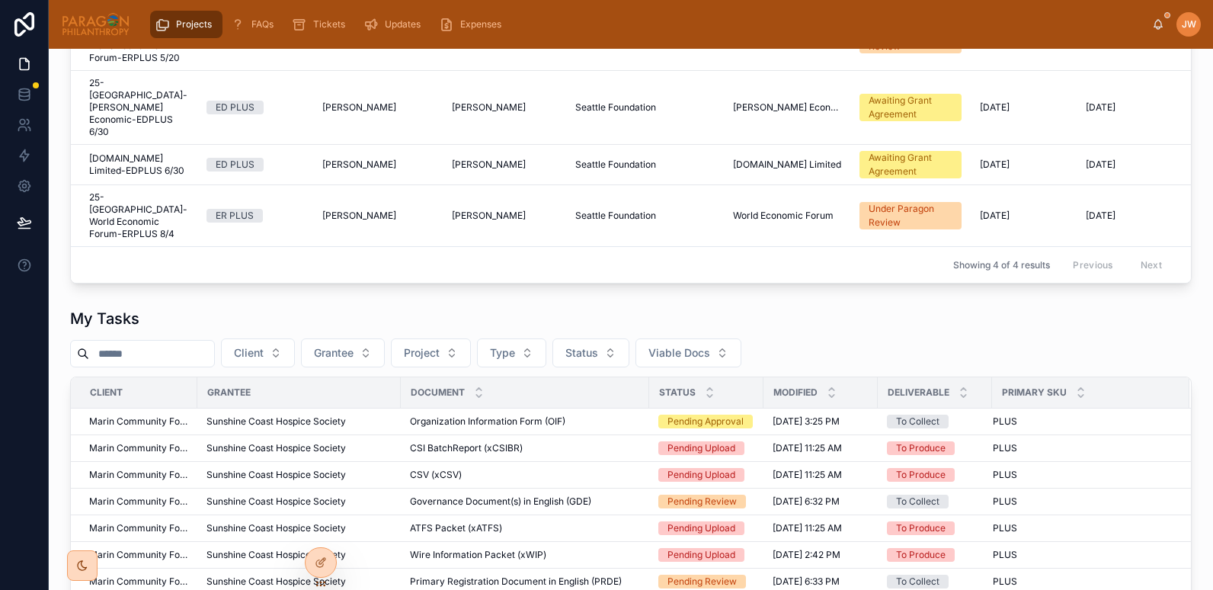
scroll to position [364, 0]
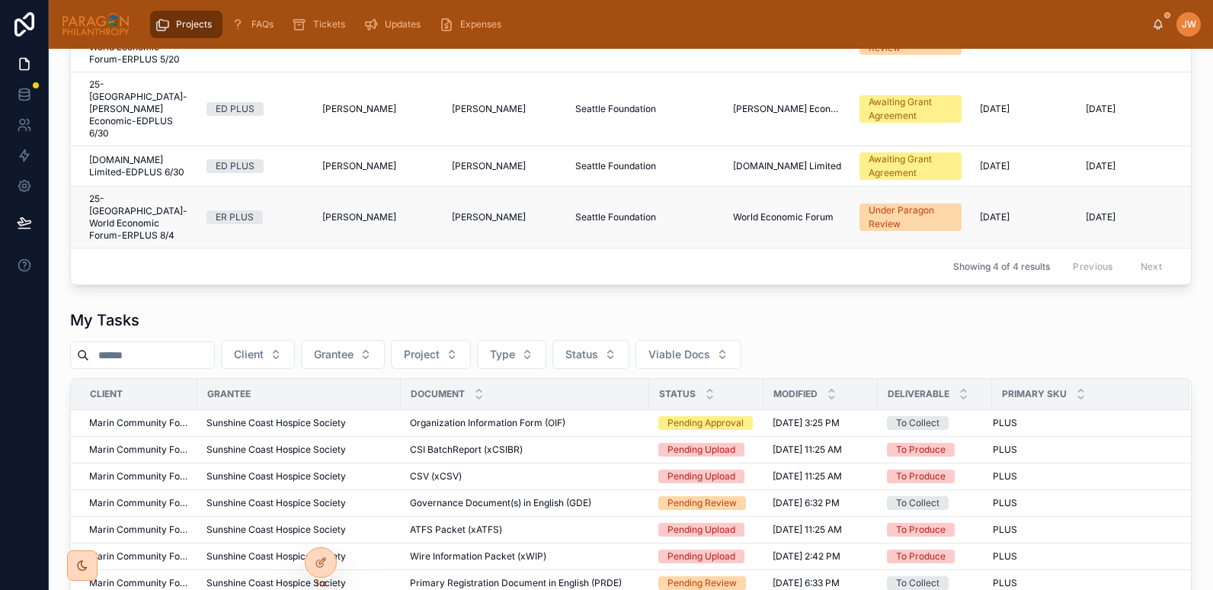
click at [133, 194] on span "25-SEATTLE-World Economic Forum-ERPLUS 8/4" at bounding box center [138, 217] width 99 height 49
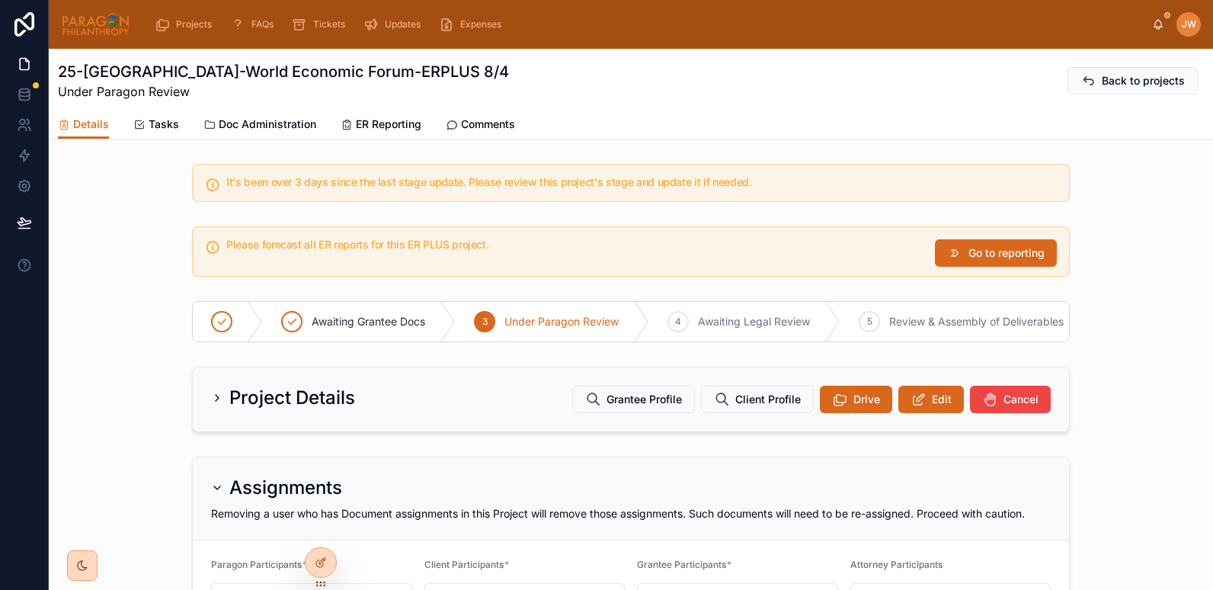
scroll to position [343, 0]
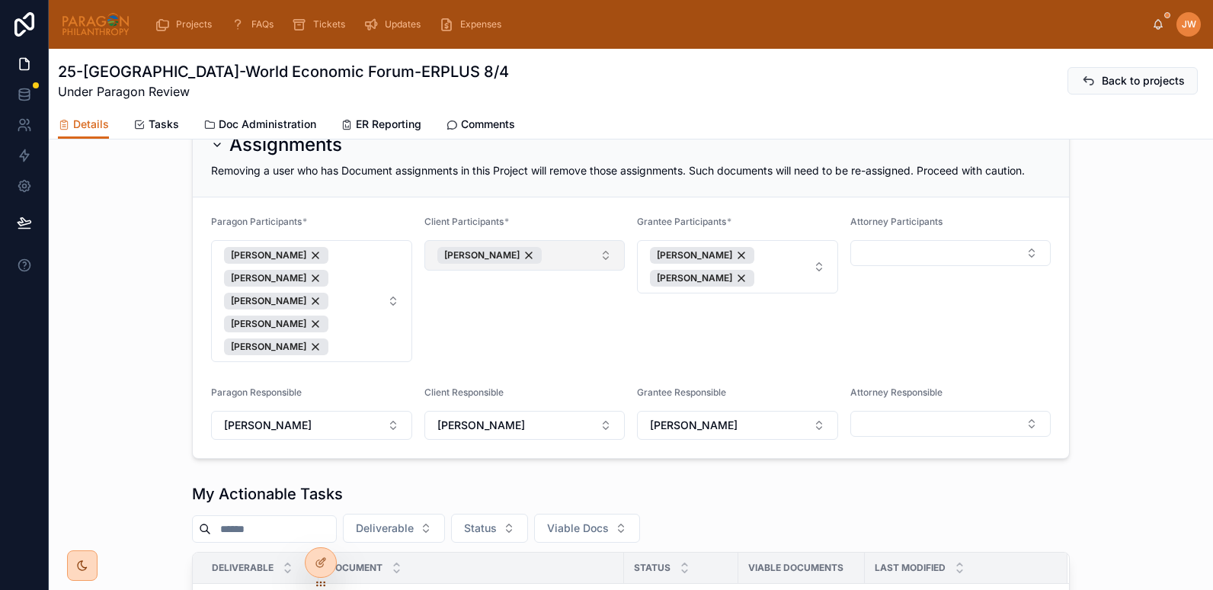
click at [602, 263] on button "Brent Ponton-Welty" at bounding box center [524, 255] width 201 height 30
click at [469, 371] on span "Brent Ponton-Welty" at bounding box center [472, 374] width 88 height 15
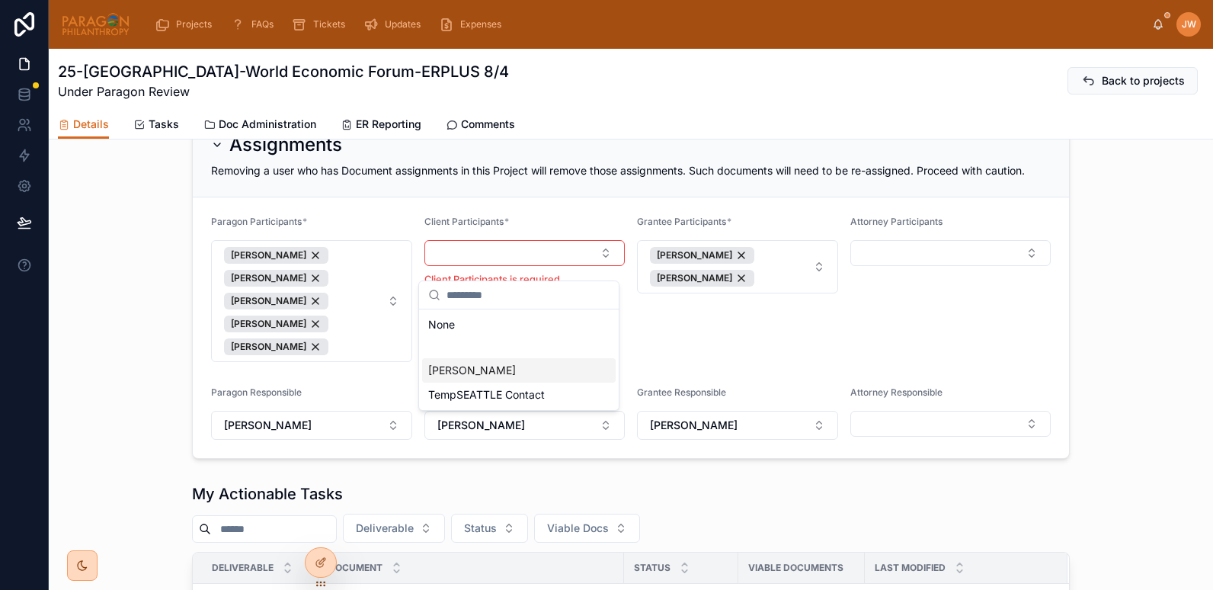
click at [454, 368] on span "Brent Ponton-Welty" at bounding box center [472, 370] width 88 height 15
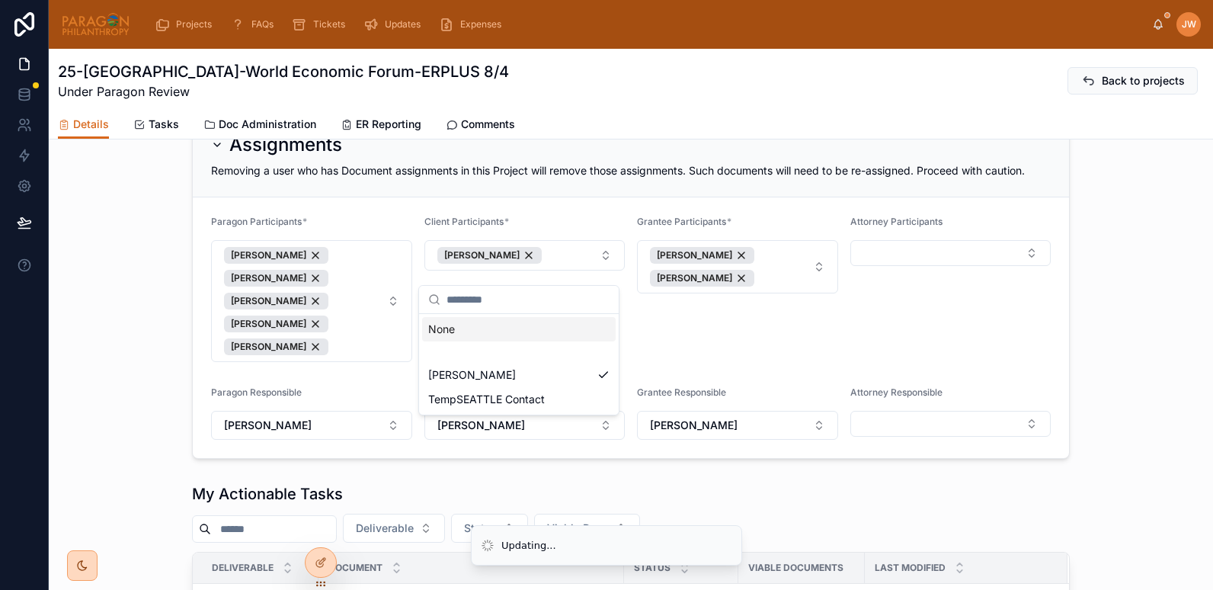
click at [710, 341] on div "Grantee Participants * Pierre Timmermans Claudia Ukonu" at bounding box center [737, 289] width 201 height 146
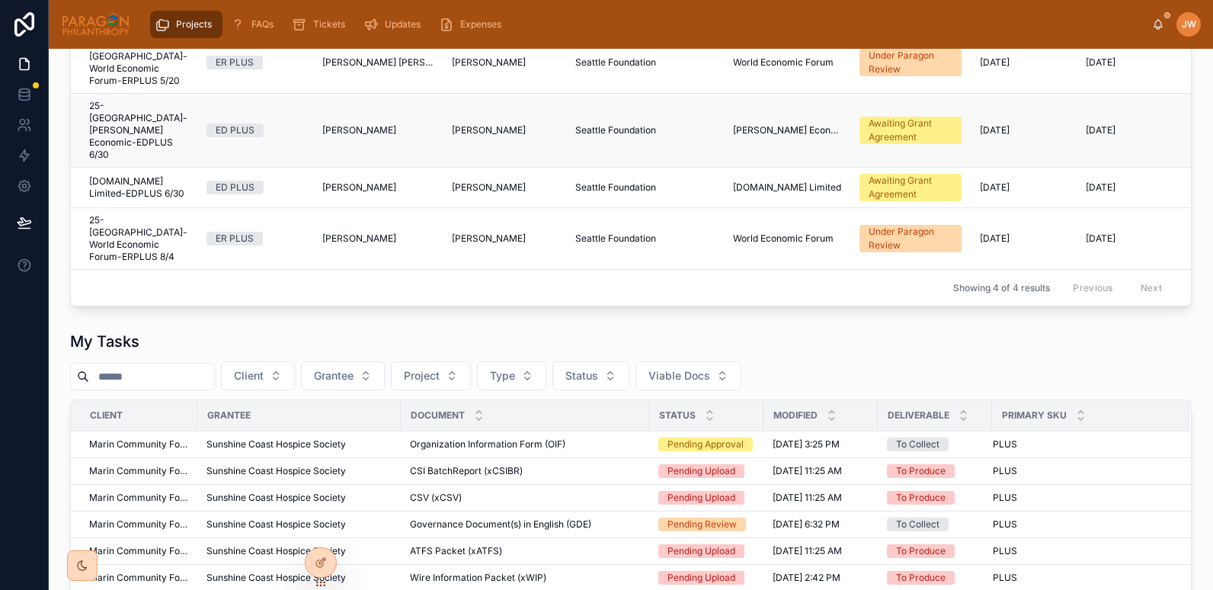
click at [119, 112] on span "25-SEATTLE-Yalla Rinkeby Economic-EDPLUS 6/30" at bounding box center [138, 130] width 99 height 61
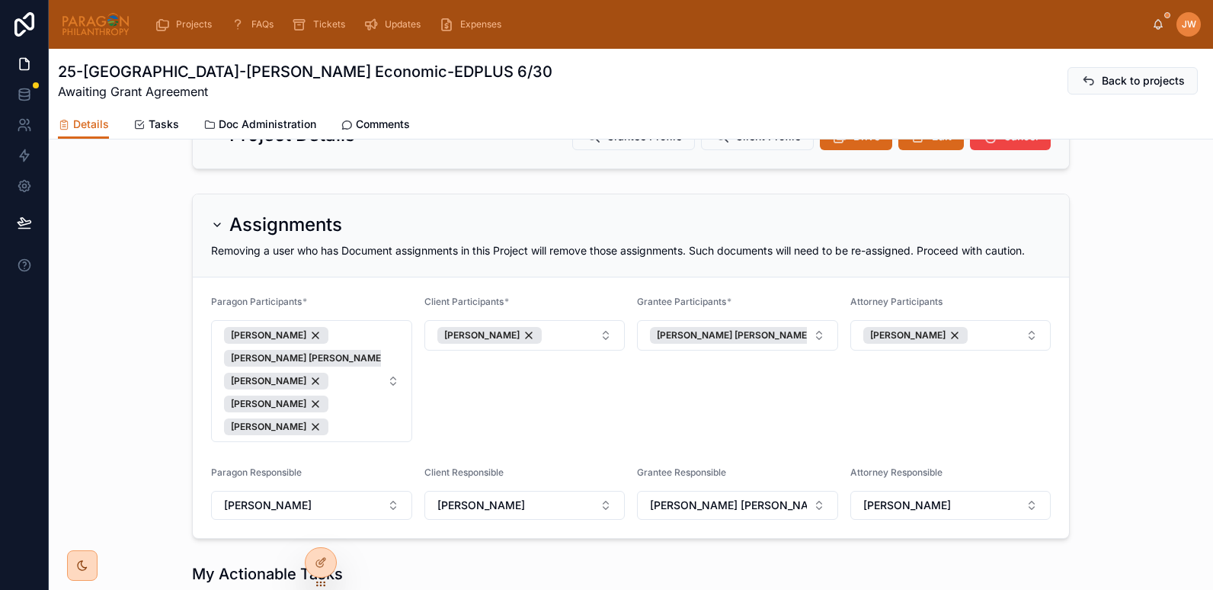
scroll to position [251, 0]
click at [529, 342] on div "Brent Ponton-Welty" at bounding box center [489, 333] width 104 height 17
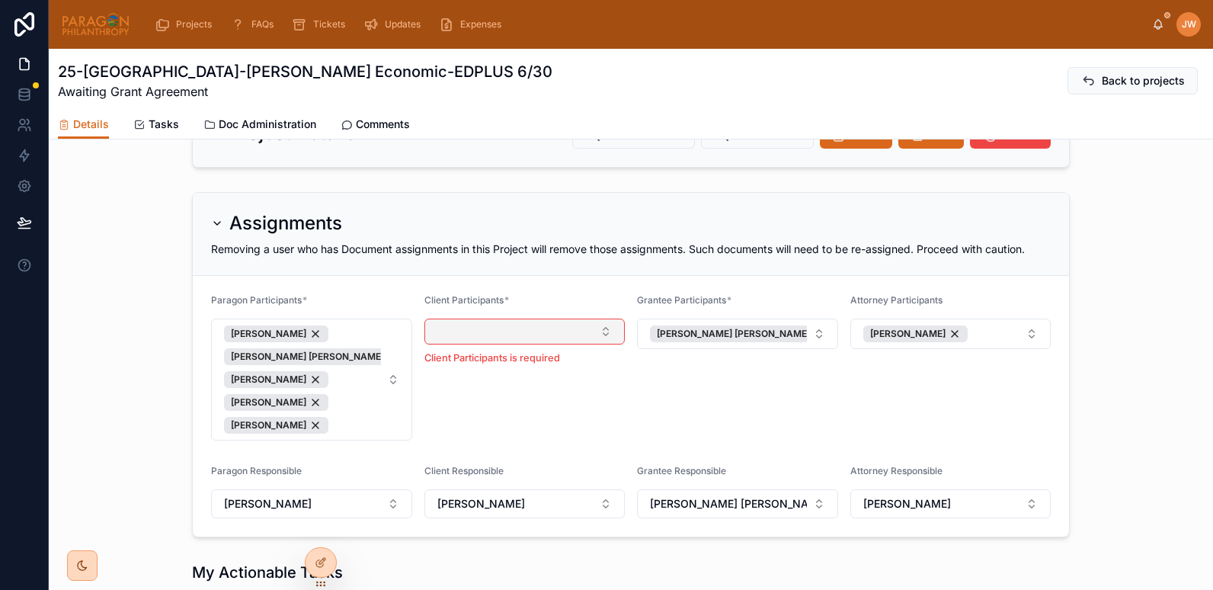
click at [519, 344] on button "Select Button" at bounding box center [524, 332] width 201 height 26
type input "***"
click at [462, 407] on span "Brent Ponton-Welty" at bounding box center [472, 403] width 88 height 15
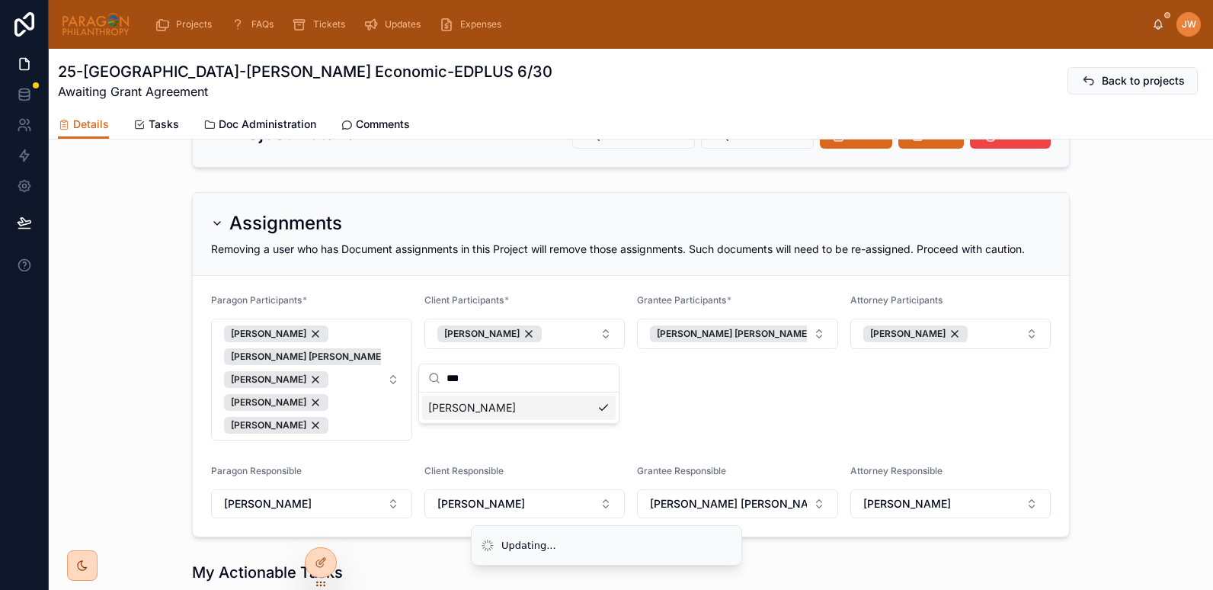
click at [679, 404] on div "Grantee Participants * Ann Kristin Söderblad" at bounding box center [737, 367] width 201 height 146
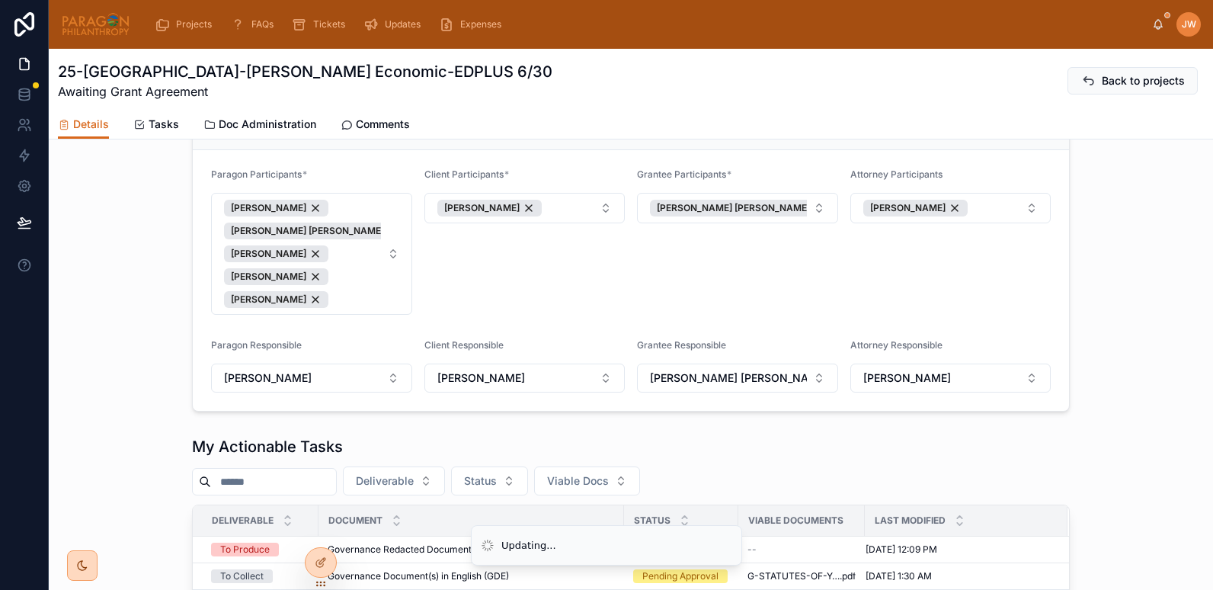
scroll to position [377, 0]
click at [517, 385] on span "Brent Ponton-Welty" at bounding box center [481, 377] width 88 height 15
click at [527, 314] on div "Client Participants * Brent Ponton-Welty" at bounding box center [524, 241] width 201 height 146
click at [505, 385] on span "Brent Ponton-Welty" at bounding box center [481, 377] width 88 height 15
click at [499, 485] on div "Brent Ponton-Welty" at bounding box center [519, 475] width 194 height 24
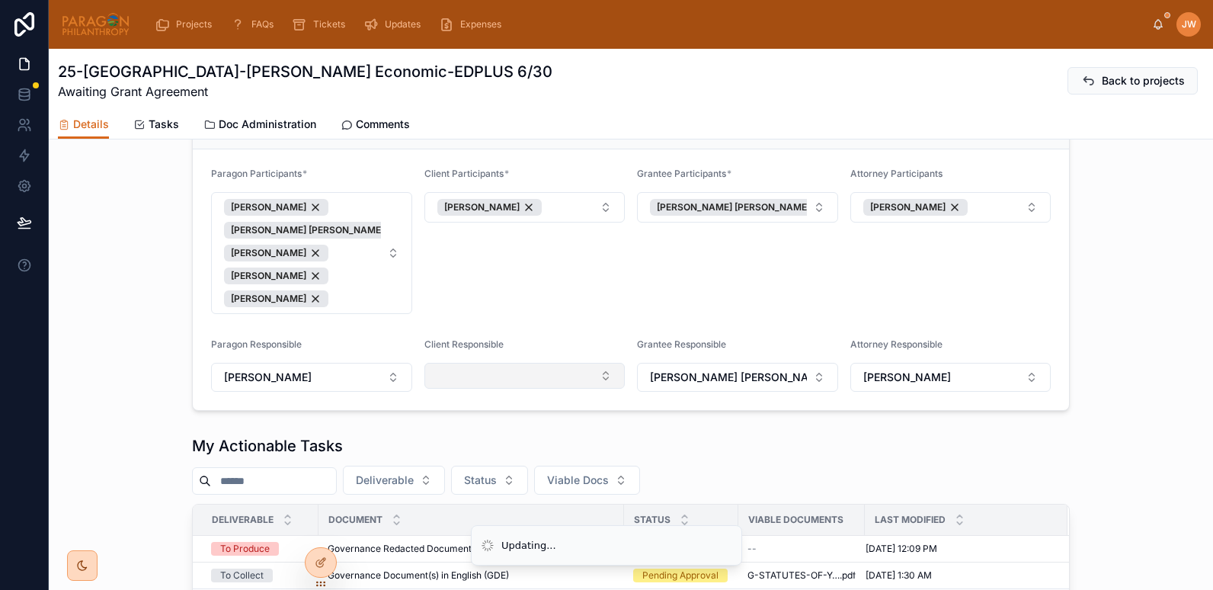
click at [483, 385] on button "Select Button" at bounding box center [524, 376] width 201 height 26
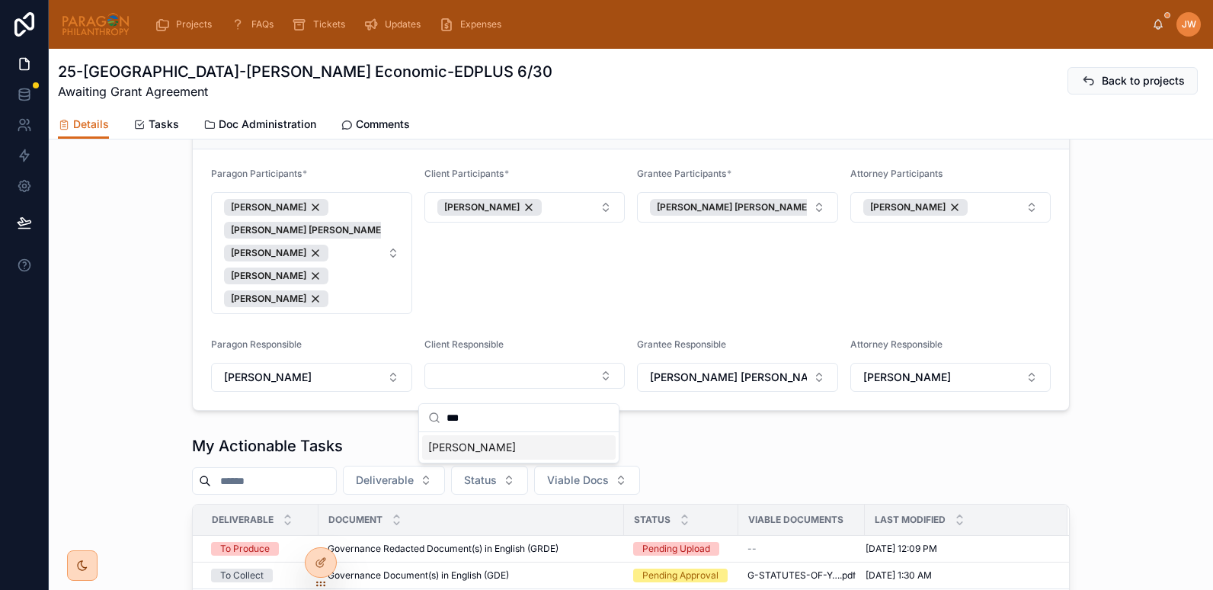
type input "***"
click at [469, 443] on span "Brent Ponton-Welty" at bounding box center [472, 447] width 88 height 15
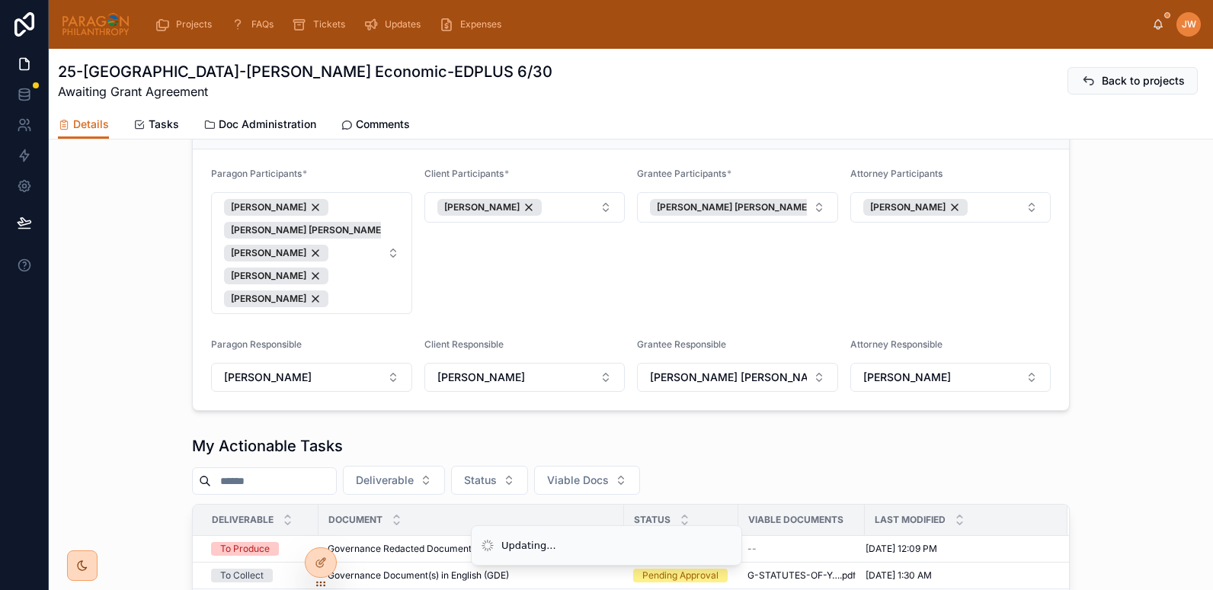
click at [473, 287] on div "Client Participants * Brent Ponton-Welty" at bounding box center [524, 241] width 201 height 146
click at [317, 526] on icon at bounding box center [319, 527] width 4 height 4
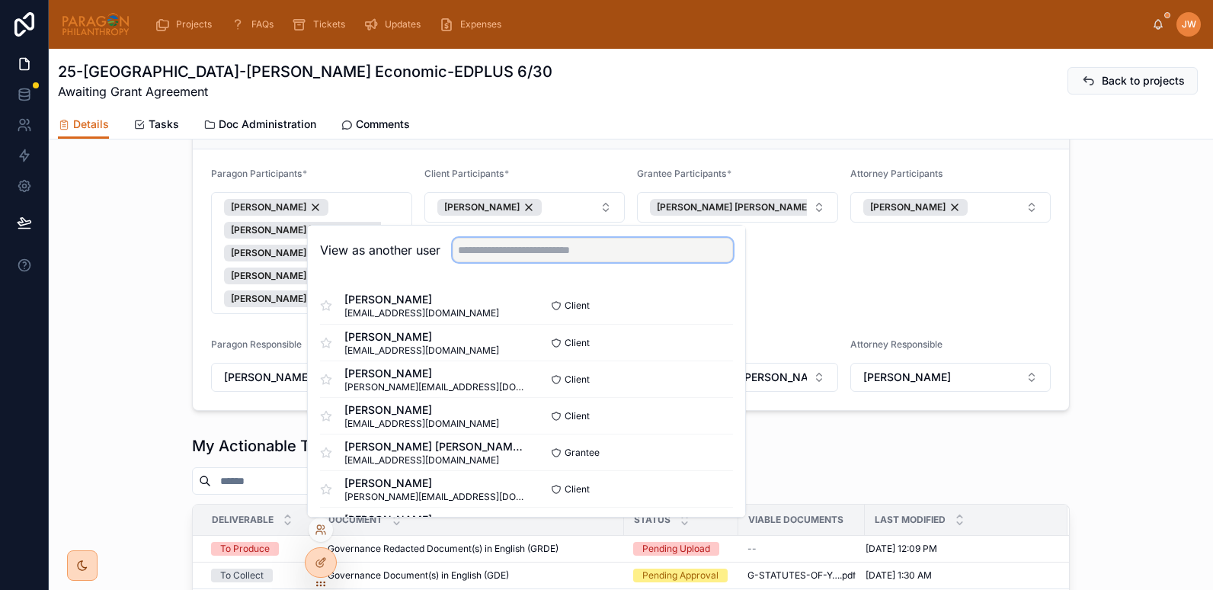
click at [501, 254] on input "text" at bounding box center [593, 250] width 280 height 24
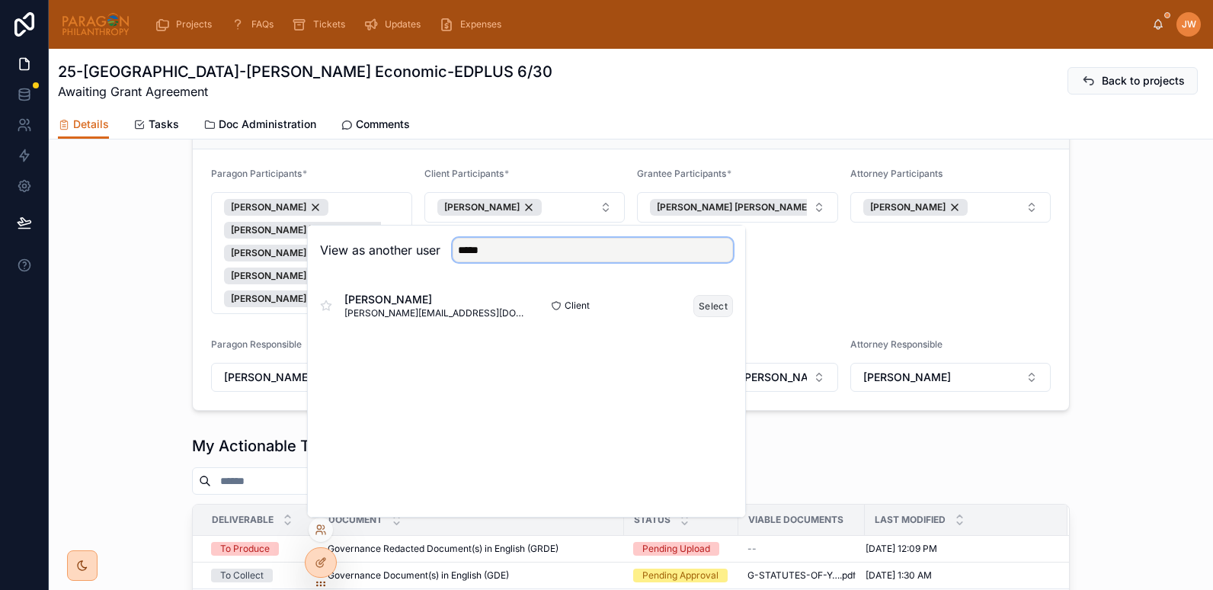
type input "*****"
click at [726, 312] on button "Select" at bounding box center [714, 306] width 40 height 22
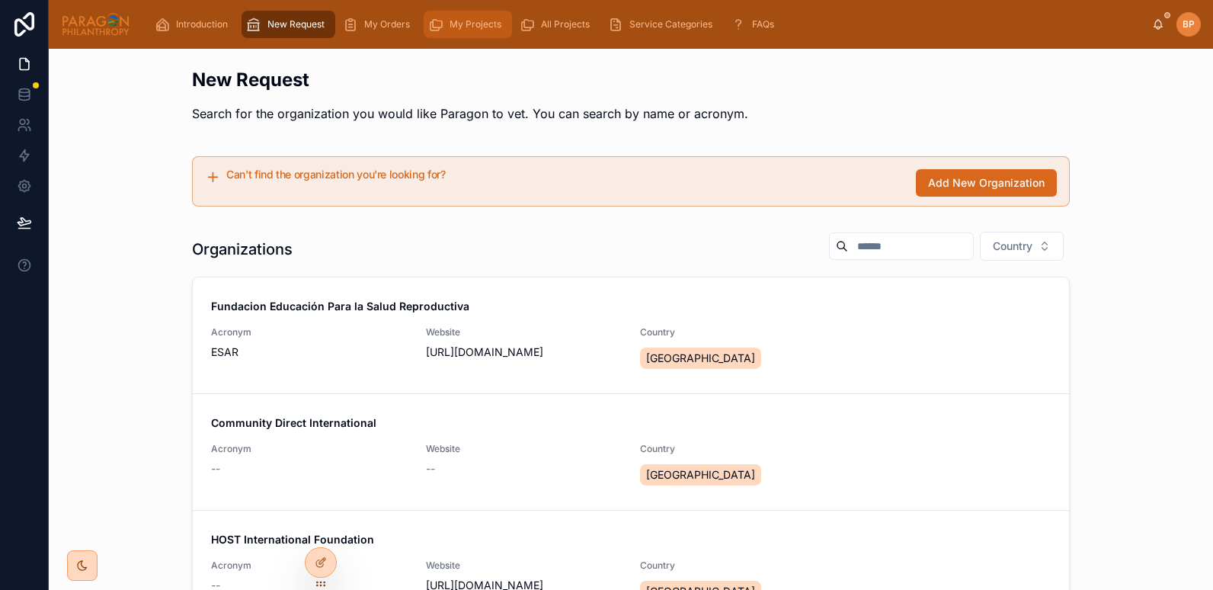
click at [469, 27] on span "My Projects" at bounding box center [476, 24] width 52 height 12
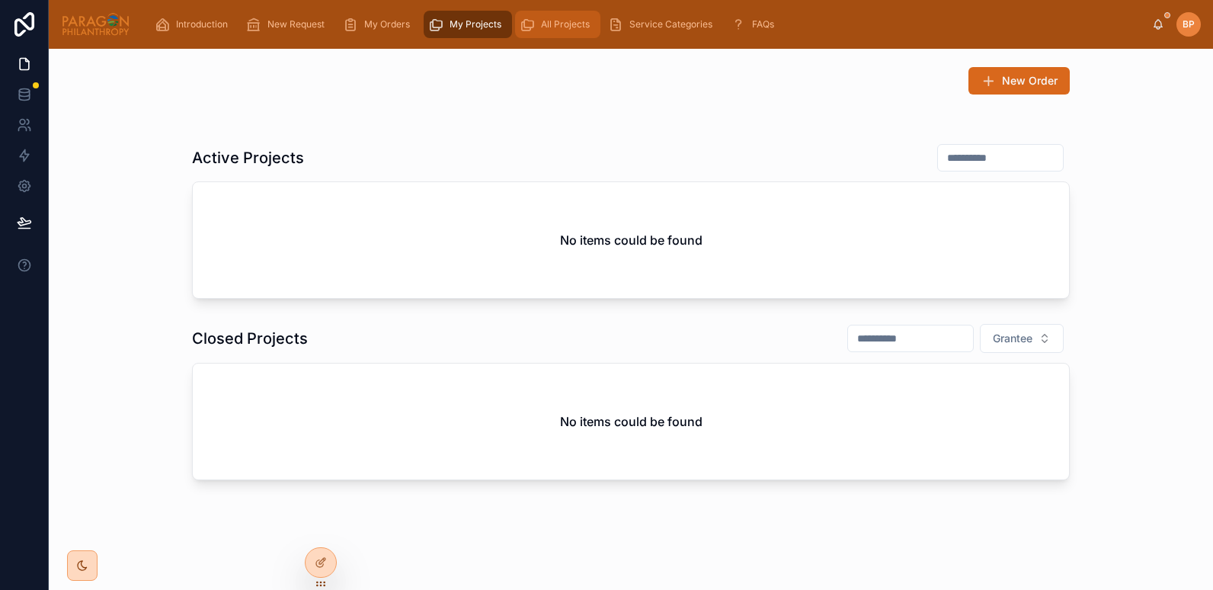
click at [535, 30] on div "All Projects" at bounding box center [558, 24] width 76 height 24
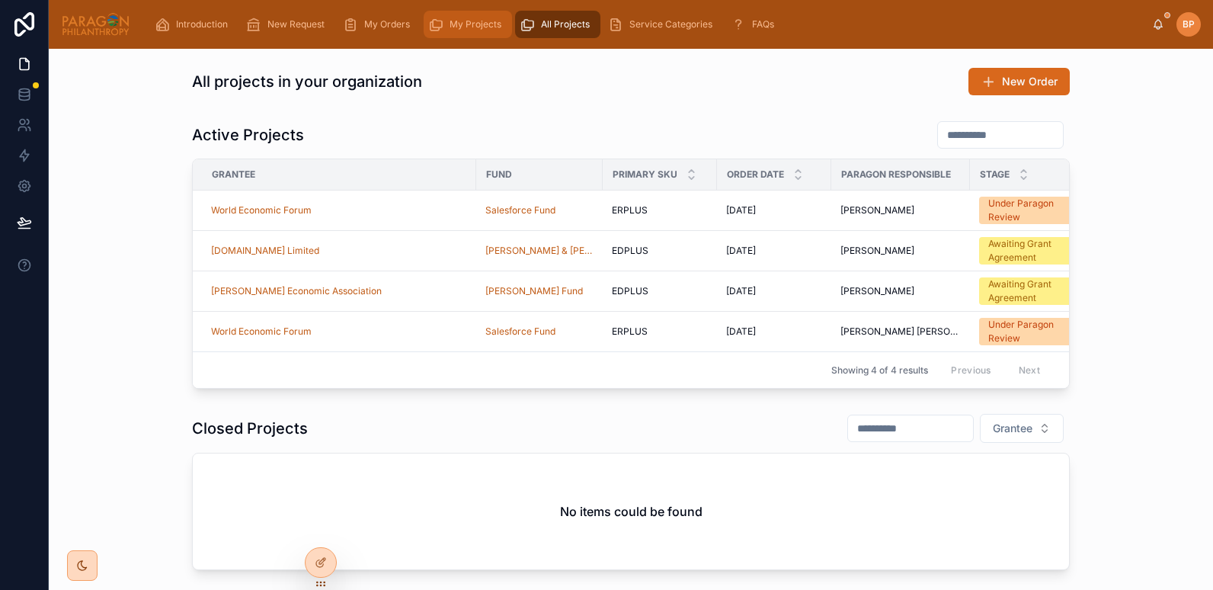
click at [464, 27] on span "My Projects" at bounding box center [476, 24] width 52 height 12
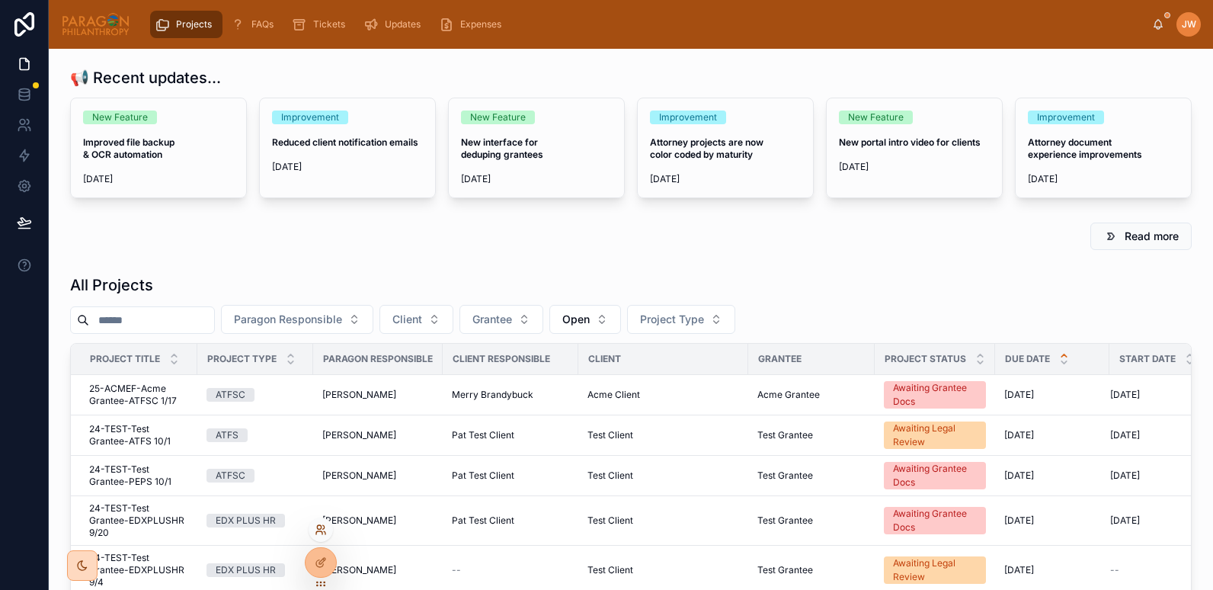
click at [322, 524] on icon at bounding box center [321, 530] width 12 height 12
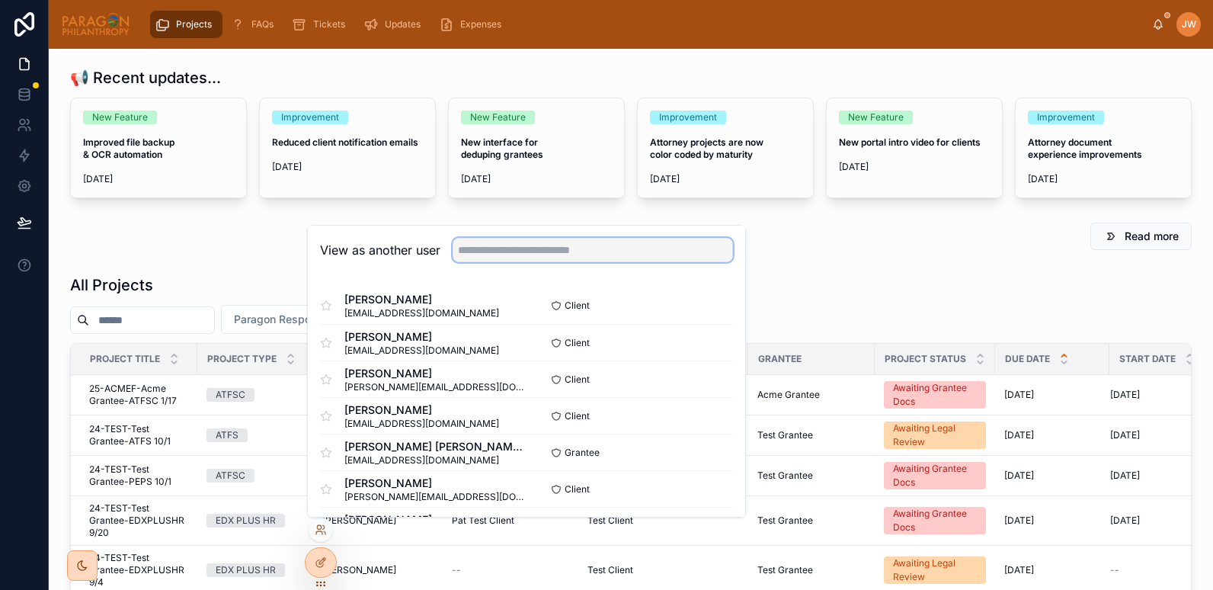
click at [502, 253] on input "text" at bounding box center [593, 250] width 280 height 24
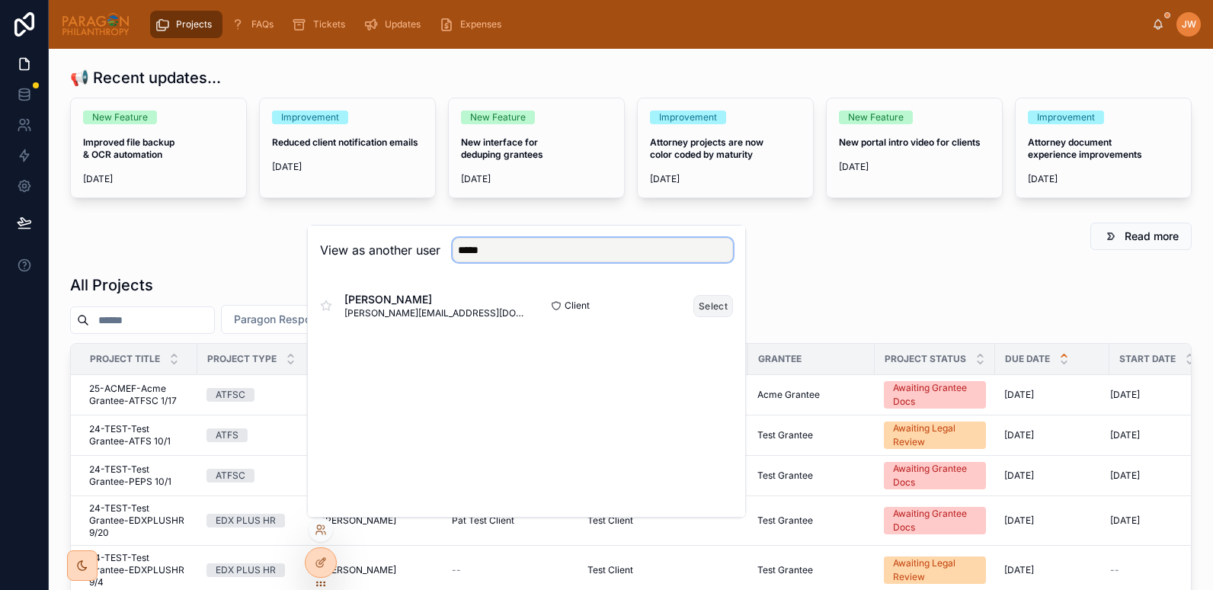
type input "*****"
click at [712, 316] on button "Select" at bounding box center [714, 306] width 40 height 22
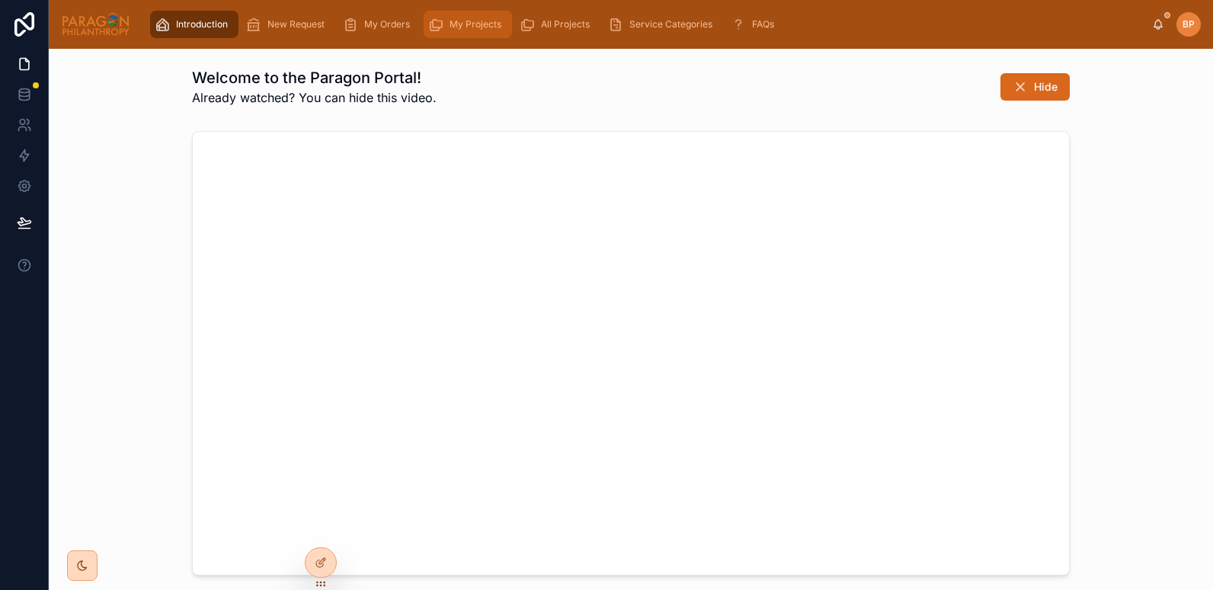
click at [473, 18] on span "My Projects" at bounding box center [476, 24] width 52 height 12
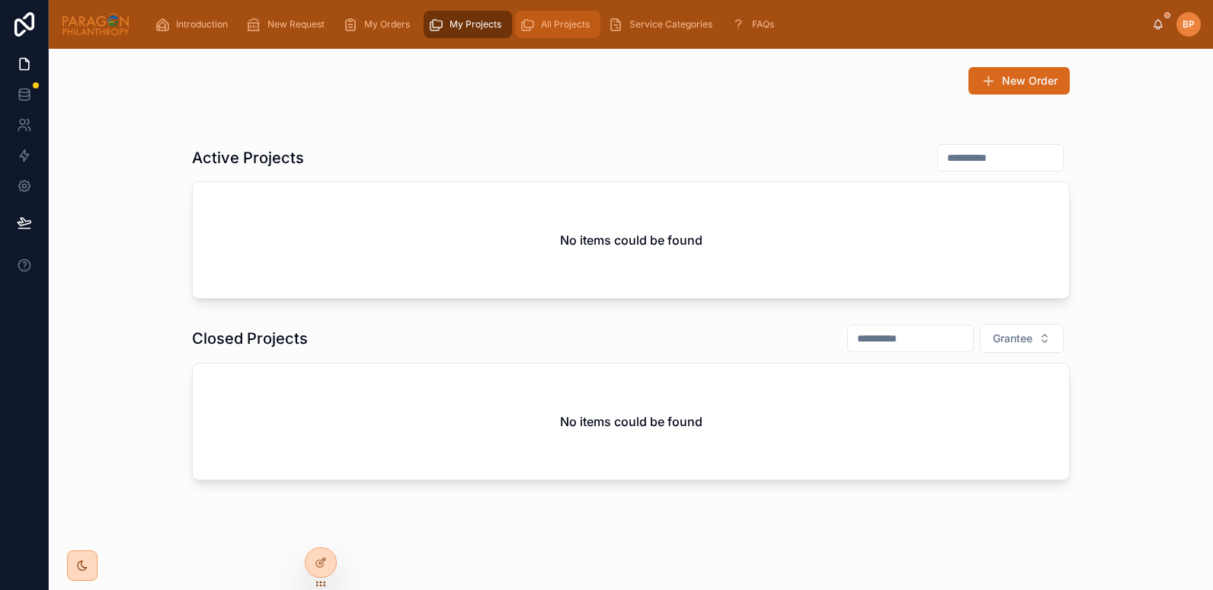
click at [541, 22] on span "All Projects" at bounding box center [565, 24] width 49 height 12
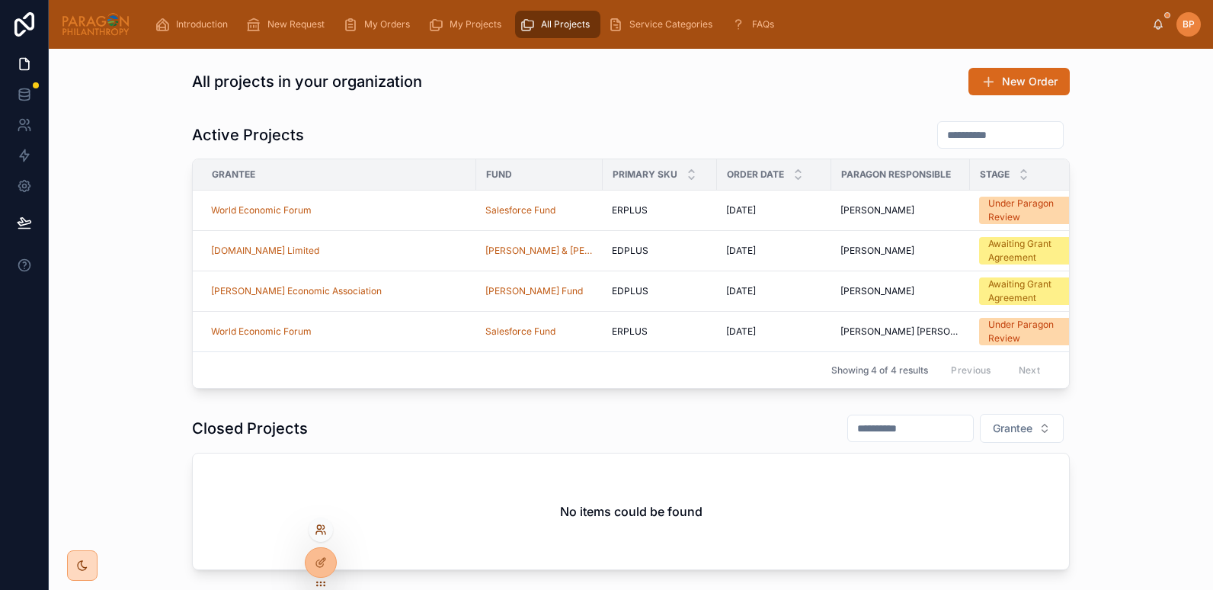
click at [319, 533] on icon at bounding box center [321, 530] width 12 height 12
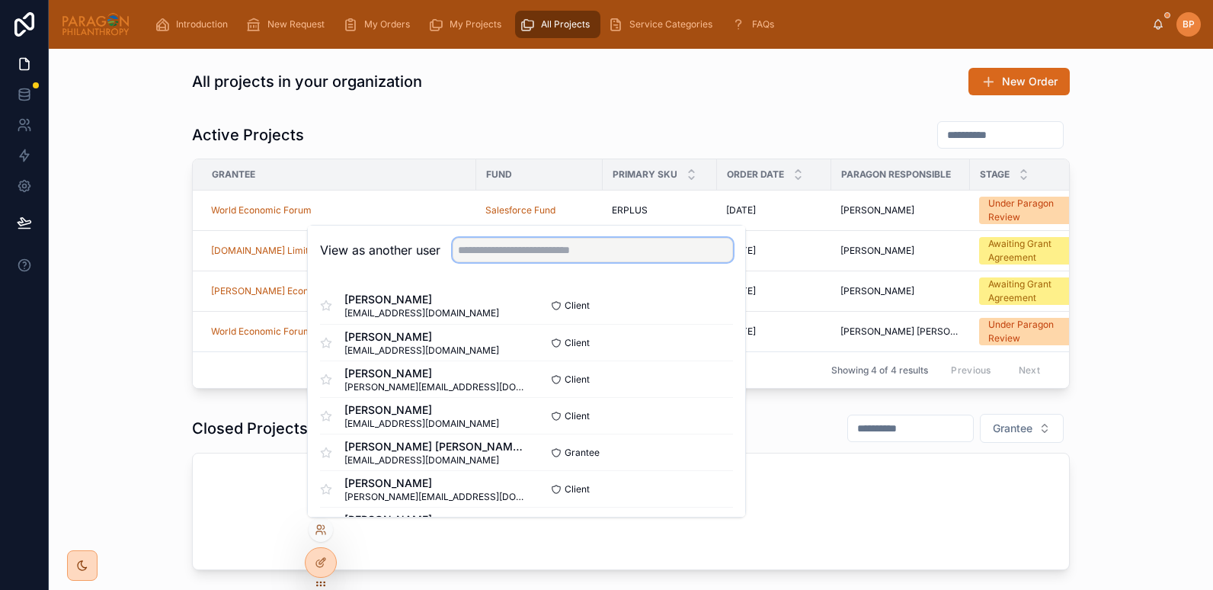
click at [485, 251] on input "text" at bounding box center [593, 250] width 280 height 24
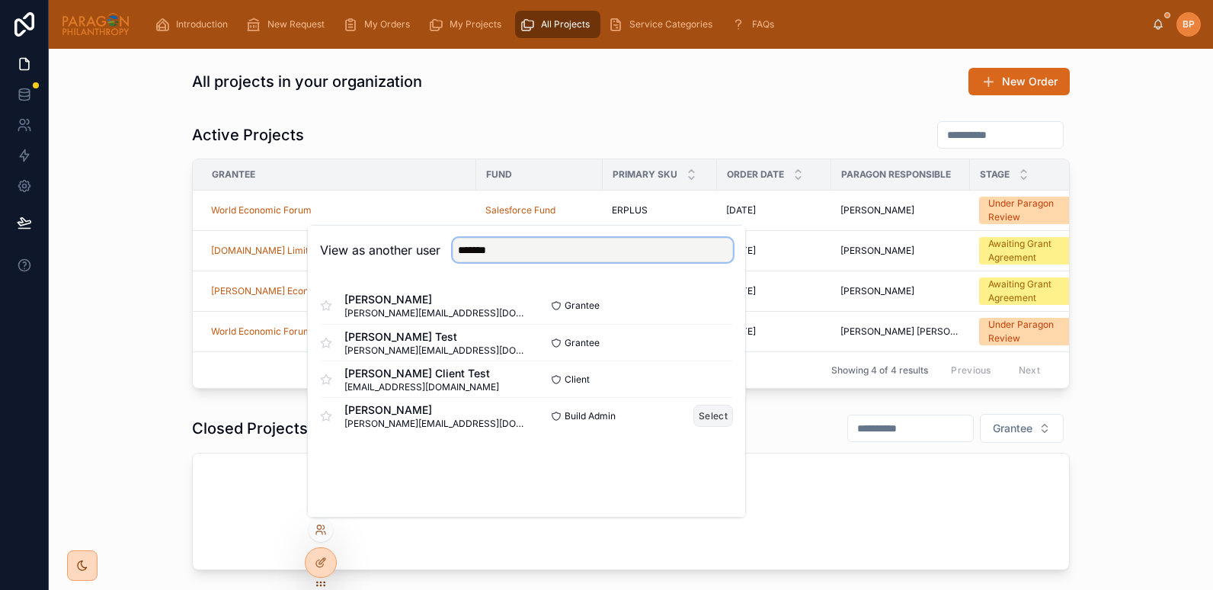
type input "*******"
click at [702, 422] on button "Select" at bounding box center [714, 416] width 40 height 22
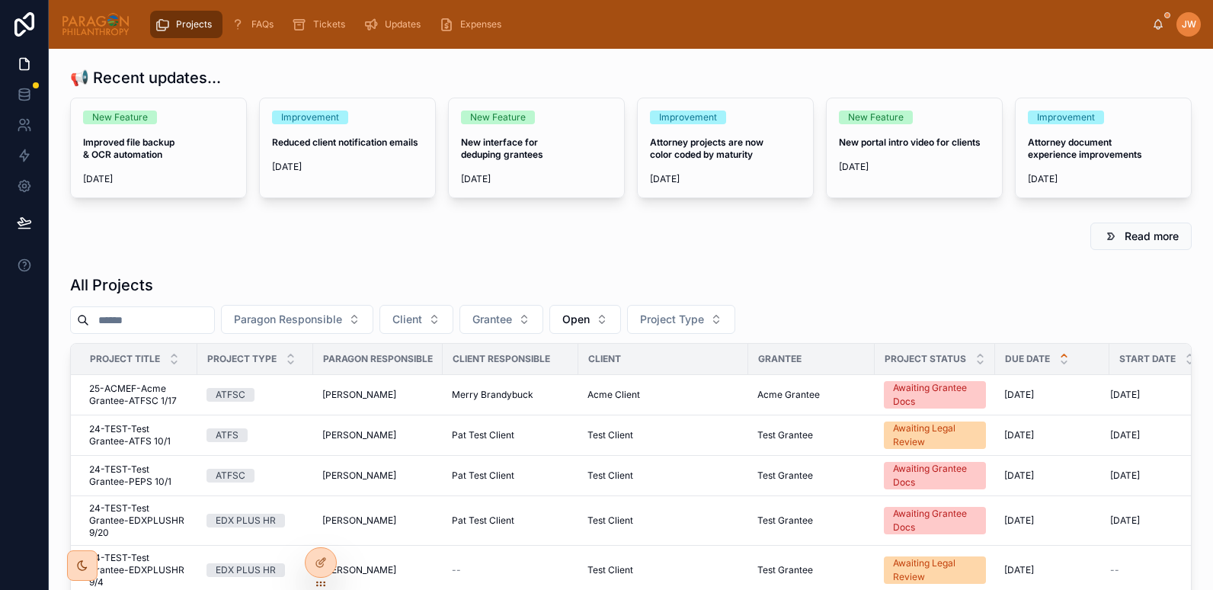
click at [155, 331] on div at bounding box center [142, 319] width 145 height 27
click at [133, 312] on input "text" at bounding box center [151, 319] width 125 height 21
paste input "**********"
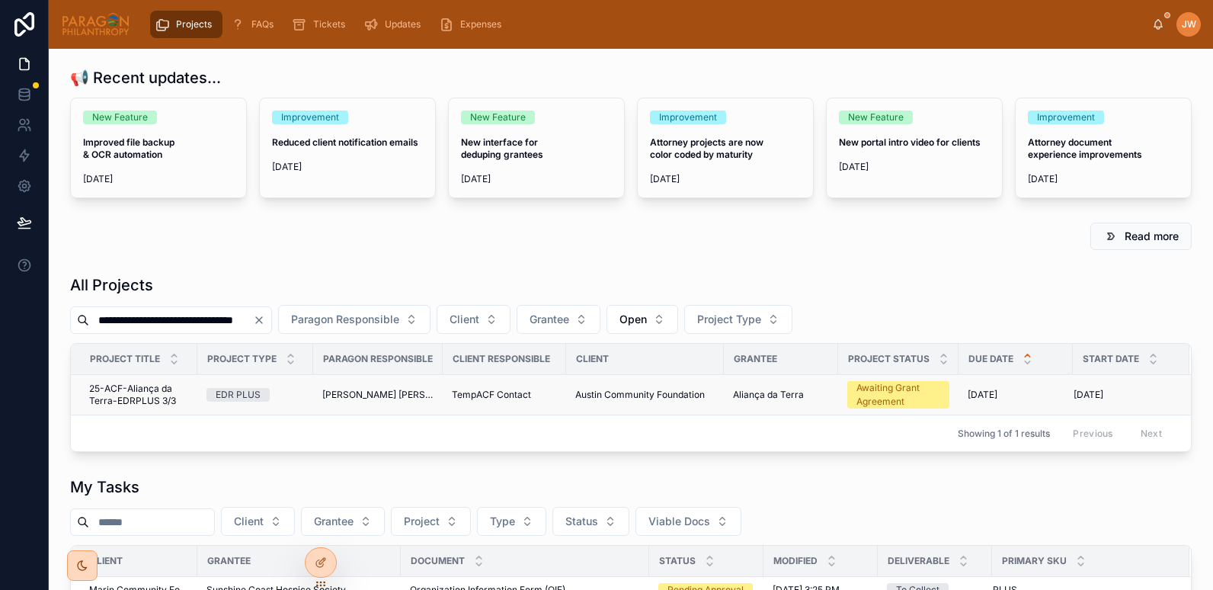
type input "**********"
click at [131, 400] on span "25-ACF-Aliança da Terra-EDRPLUS 3/3" at bounding box center [138, 395] width 99 height 24
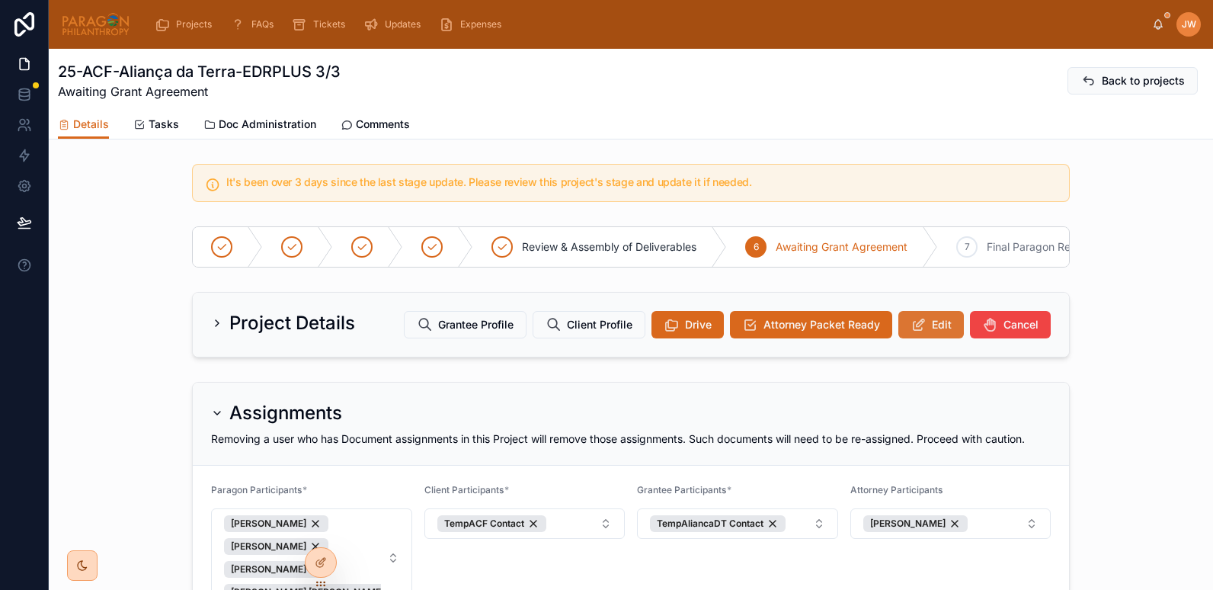
click at [932, 332] on span "Edit" at bounding box center [942, 324] width 20 height 15
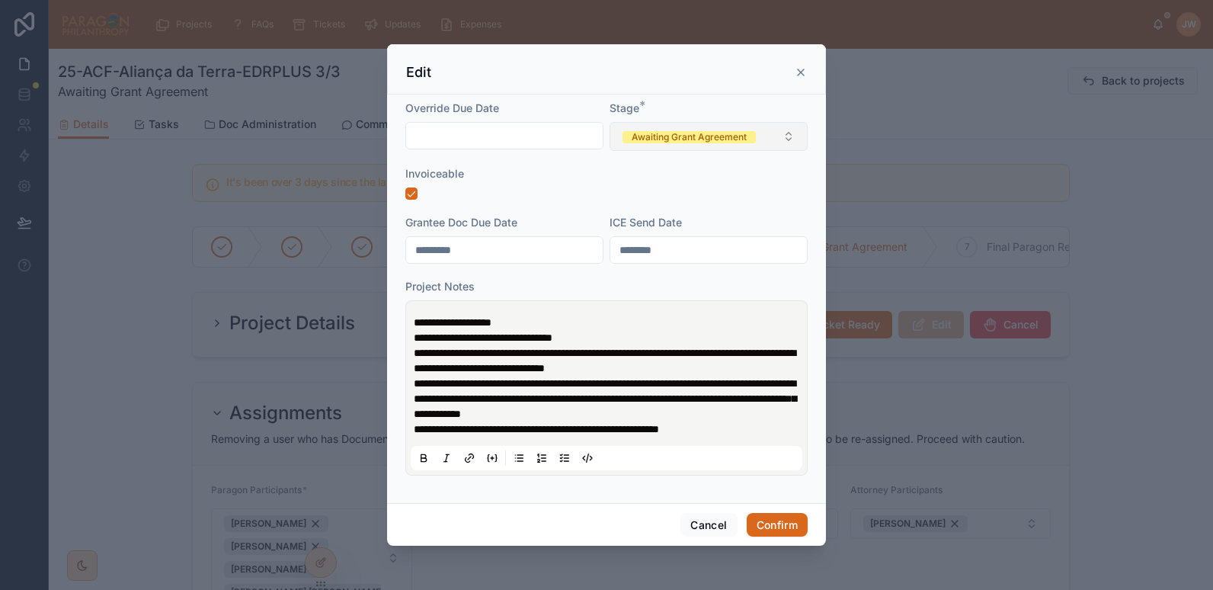
click at [783, 144] on button "Awaiting Grant Agreement" at bounding box center [709, 136] width 198 height 29
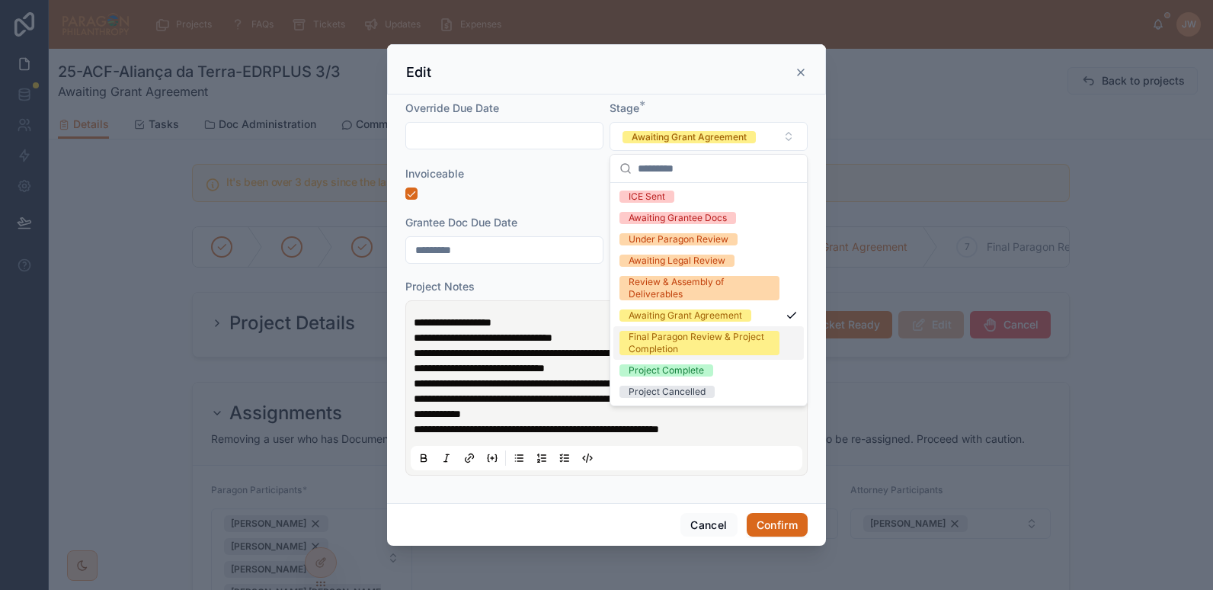
click at [655, 341] on div "Final Paragon Review & Project Completion" at bounding box center [700, 343] width 142 height 24
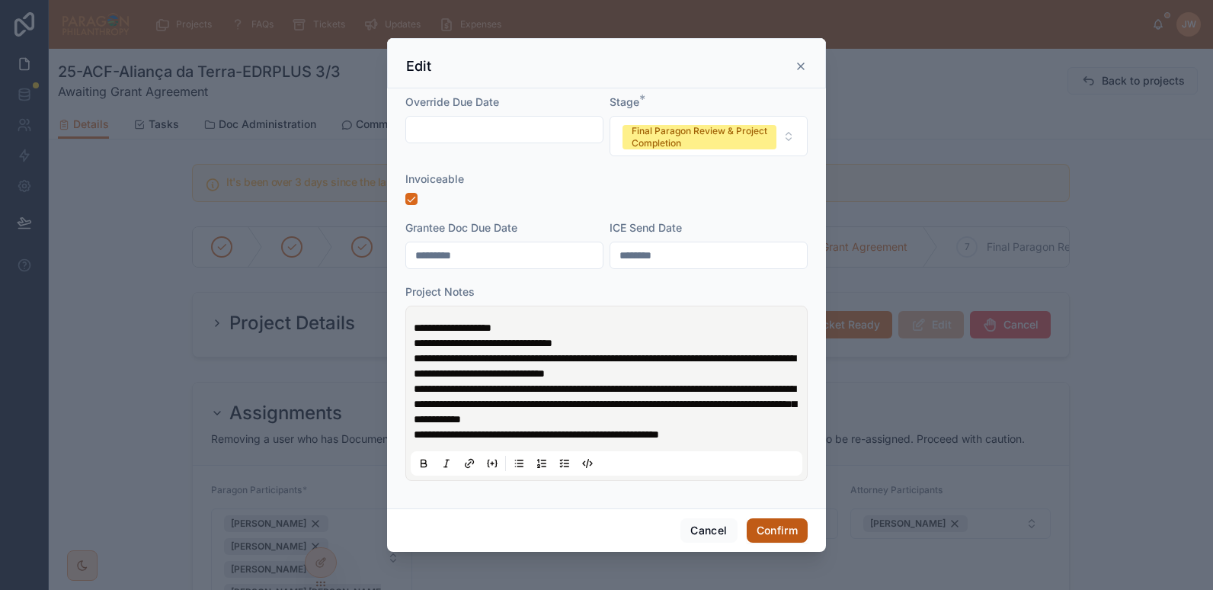
click at [780, 530] on button "Confirm" at bounding box center [777, 530] width 61 height 24
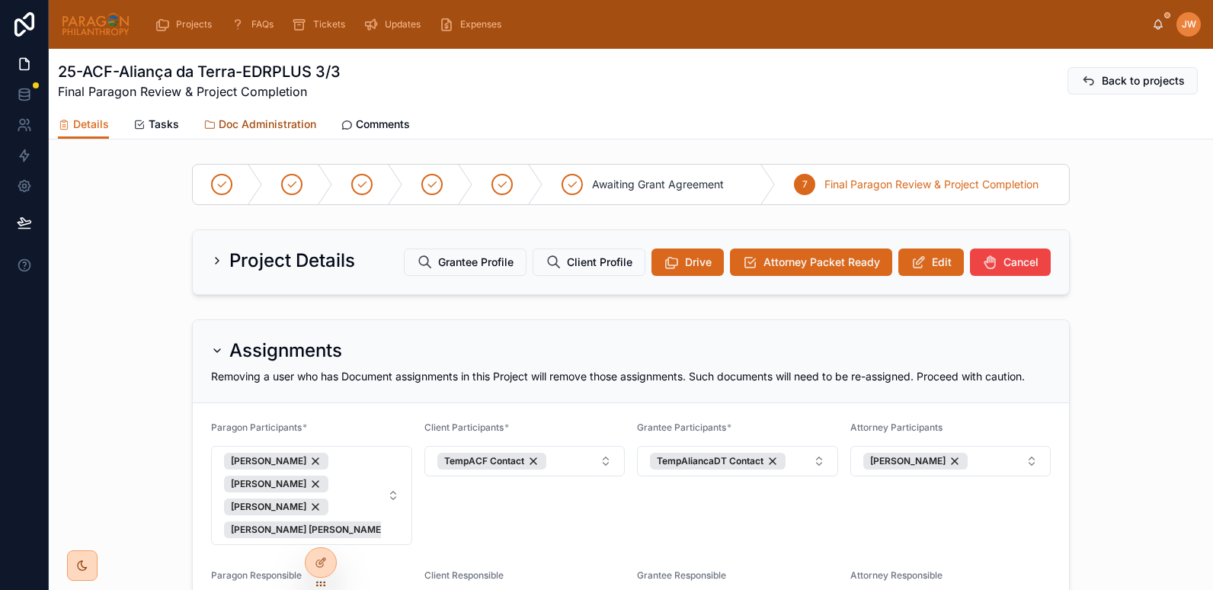
click at [250, 121] on span "Doc Administration" at bounding box center [268, 124] width 98 height 15
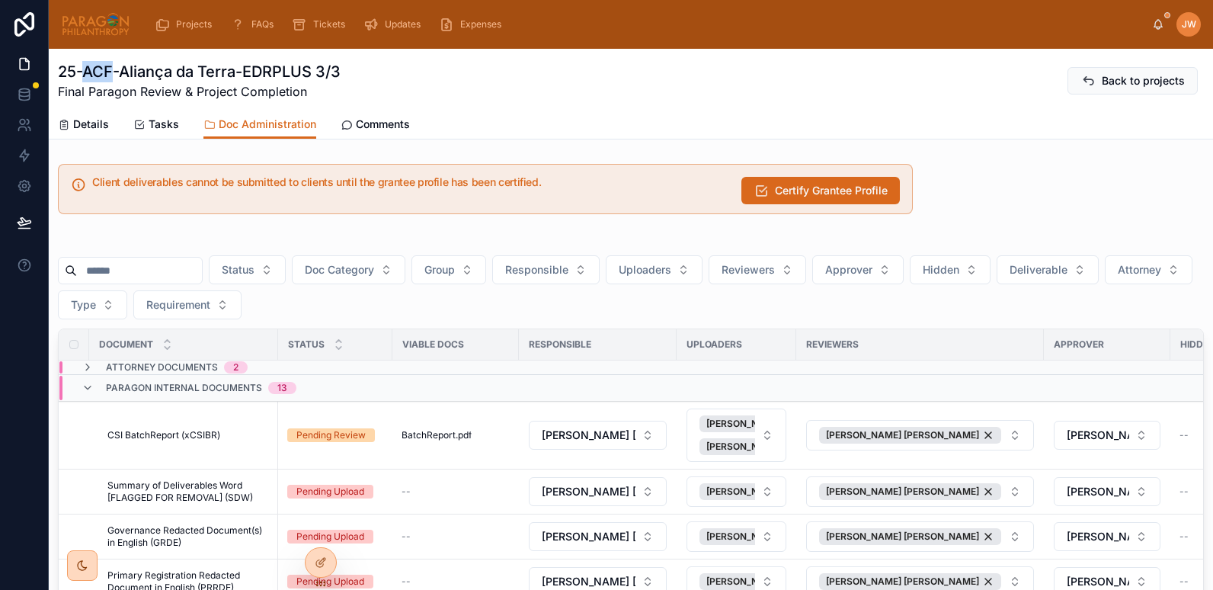
drag, startPoint x: 87, startPoint y: 70, endPoint x: 112, endPoint y: 70, distance: 25.1
click at [112, 70] on h1 "25-ACF-Aliança da Terra-EDRPLUS 3/3" at bounding box center [199, 71] width 283 height 21
drag, startPoint x: 112, startPoint y: 70, endPoint x: 357, endPoint y: 77, distance: 245.5
click at [357, 77] on div "25-ACF-Aliança da Terra-EDRPLUS 3/3 Final Paragon Review & Project Completion B…" at bounding box center [631, 81] width 1146 height 40
click at [131, 268] on input "text" at bounding box center [139, 270] width 125 height 21
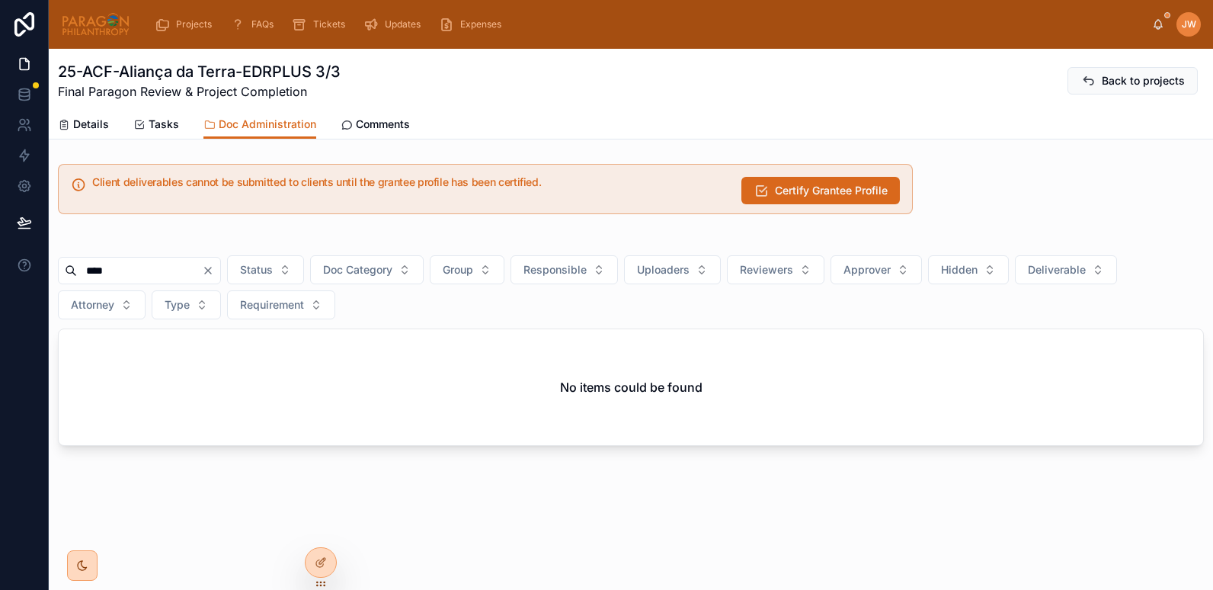
type input "****"
